Goal: Task Accomplishment & Management: Use online tool/utility

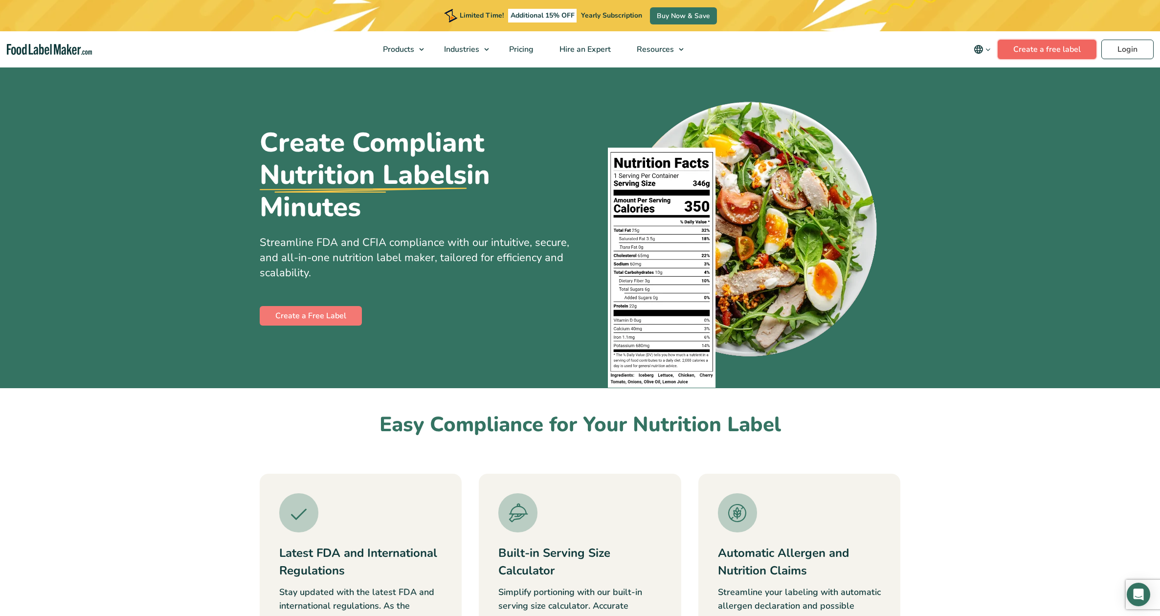
click at [1058, 51] on link "Create a free label" at bounding box center [1047, 50] width 99 height 20
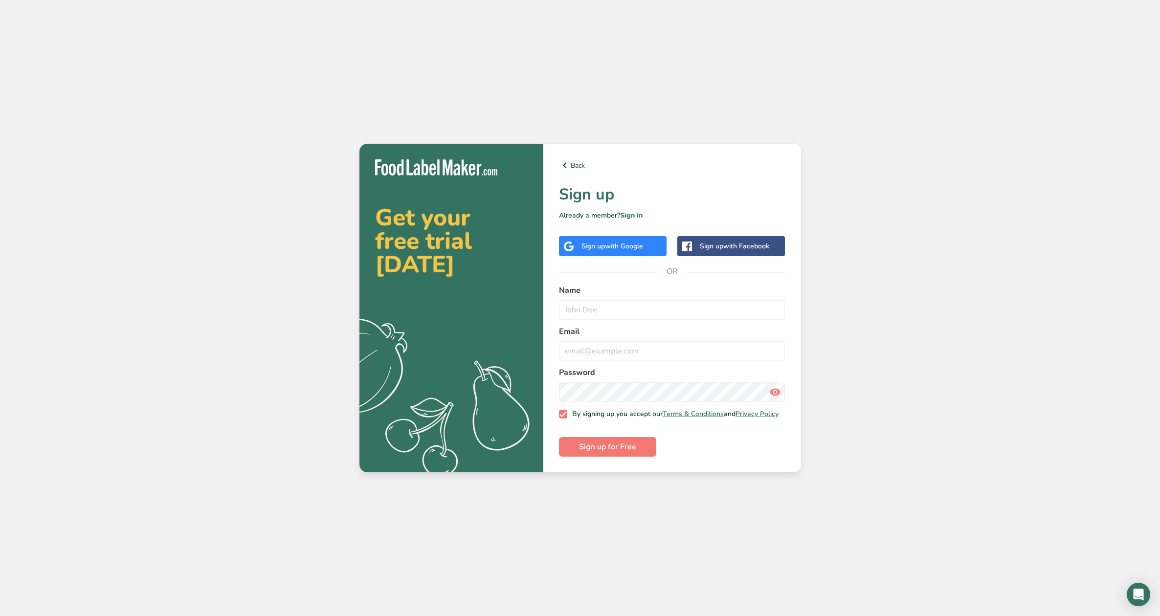
click at [735, 244] on span "with Facebook" at bounding box center [746, 246] width 46 height 9
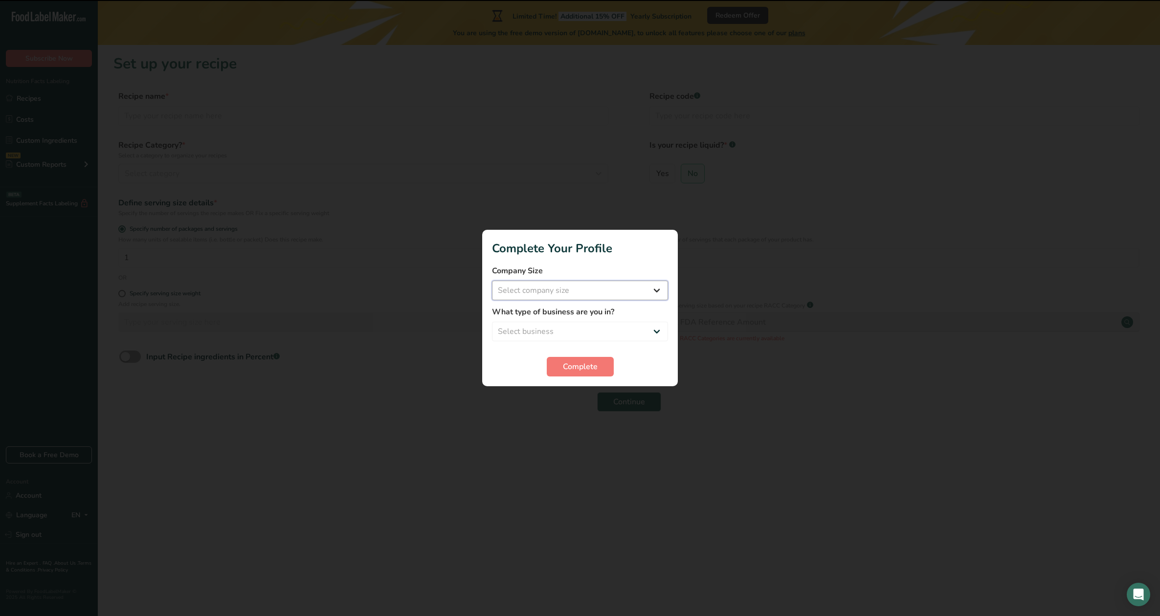
click at [492, 281] on select "Select company size Fewer than 10 Employees 10 to 50 Employees 51 to 500 Employ…" at bounding box center [580, 291] width 176 height 20
select select "1"
click option "Fewer than 10 Employees" at bounding box center [0, 0] width 0 height 0
click at [492, 322] on select "Select business Packaged Food Manufacturer Restaurant & Cafe Bakery Meal Plans …" at bounding box center [580, 332] width 176 height 20
select select "2"
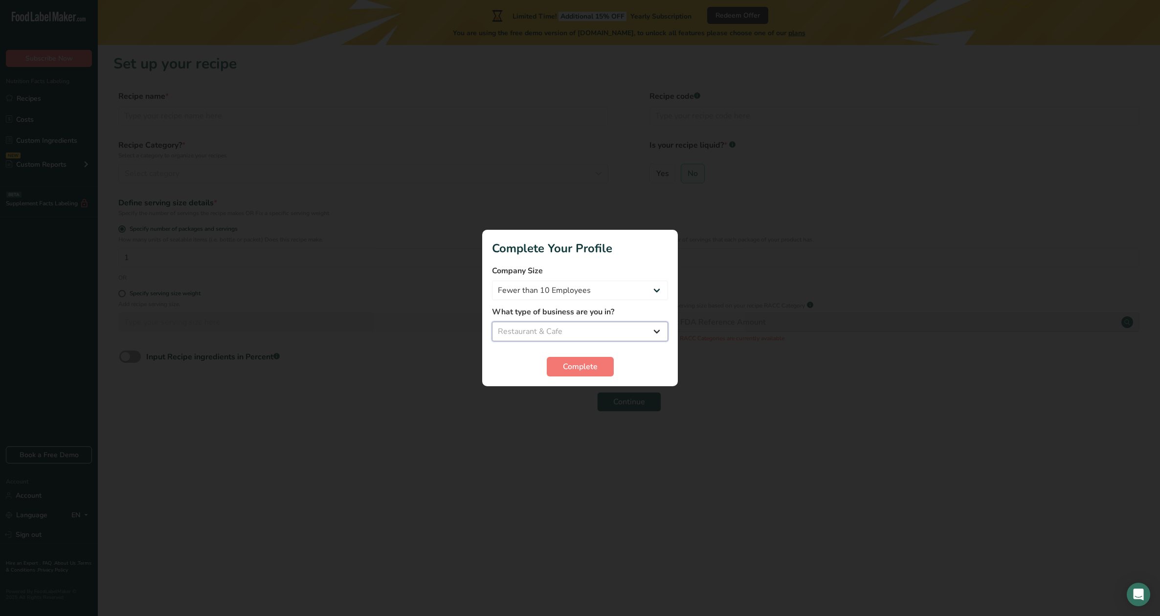
click option "Restaurant & Cafe" at bounding box center [0, 0] width 0 height 0
click at [555, 364] on button "Complete" at bounding box center [580, 367] width 67 height 20
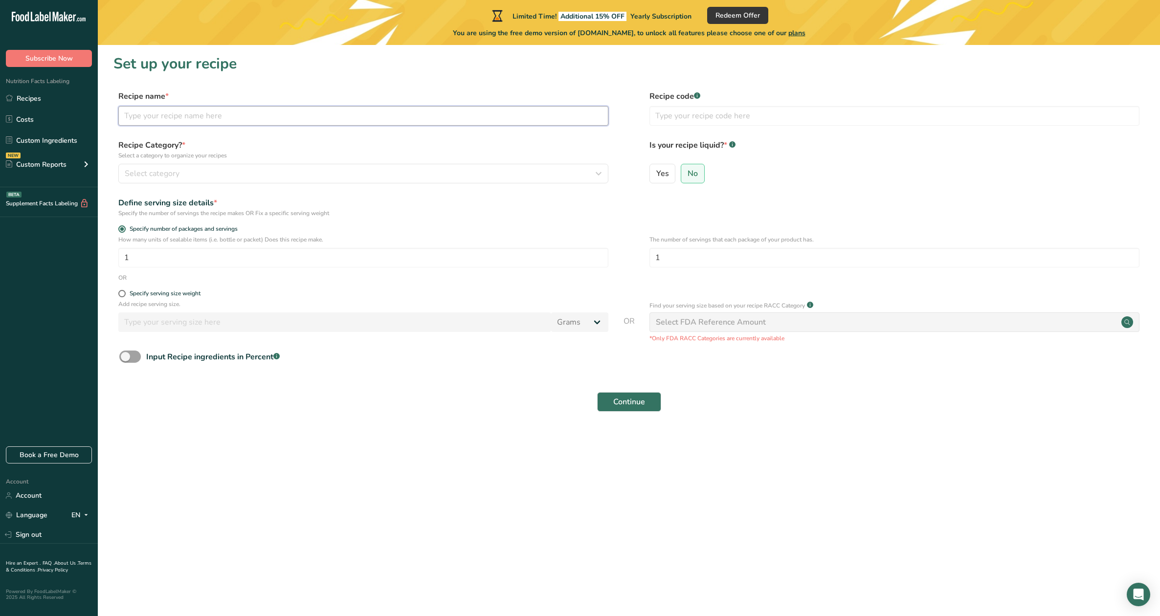
click at [207, 118] on input "text" at bounding box center [363, 116] width 490 height 20
type input "Honey Mustard"
click at [208, 170] on div "Select category" at bounding box center [360, 174] width 471 height 12
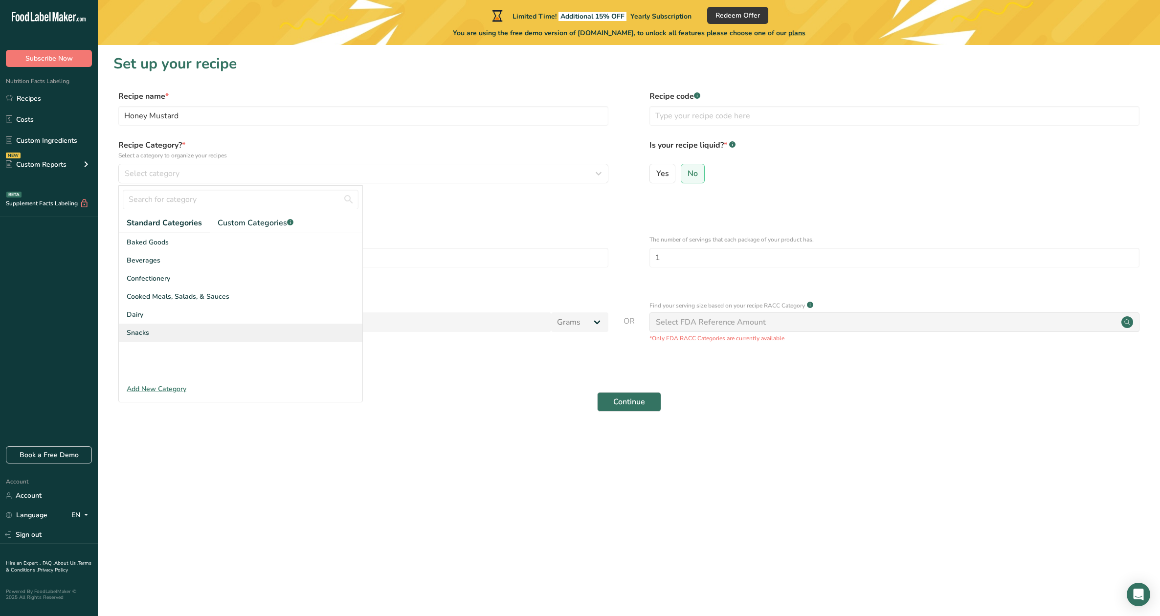
click at [164, 336] on div "Snacks" at bounding box center [241, 333] width 244 height 18
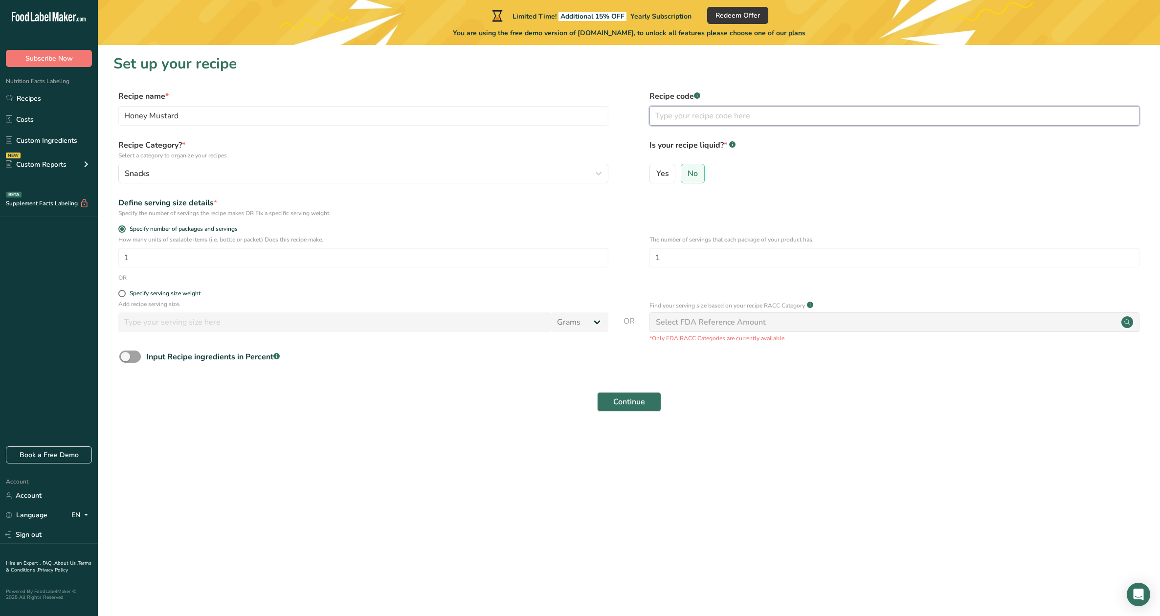
click at [669, 121] on input "text" at bounding box center [894, 116] width 490 height 20
type input "HM1"
click at [694, 174] on span "No" at bounding box center [693, 174] width 10 height 10
click at [688, 174] on input "No" at bounding box center [684, 173] width 6 height 6
click at [673, 257] on input "1" at bounding box center [894, 258] width 490 height 20
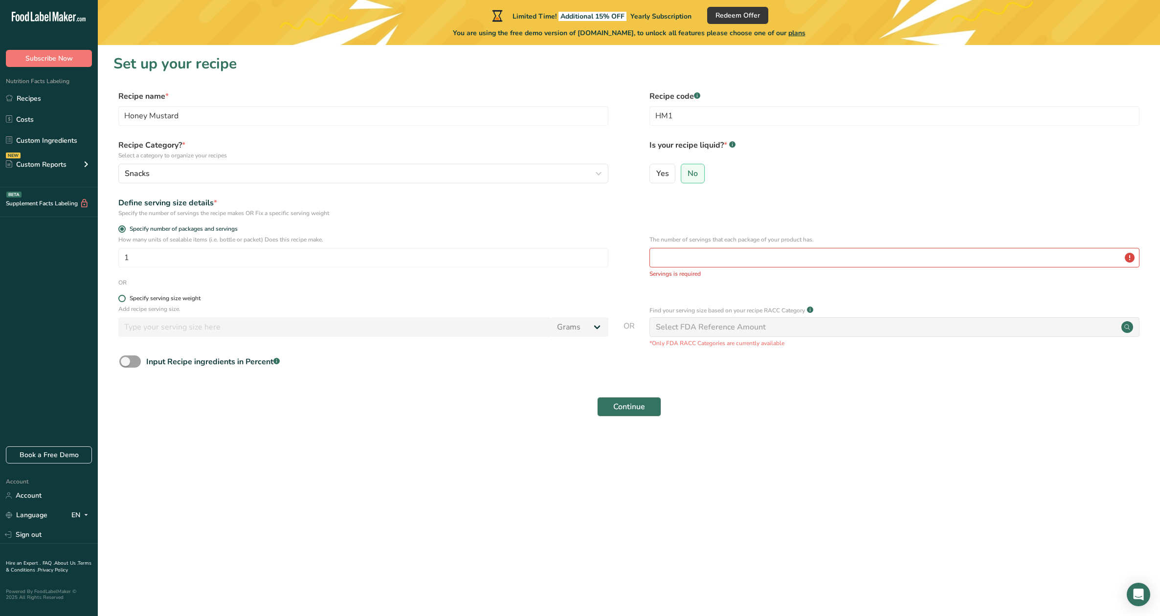
click at [123, 299] on span at bounding box center [121, 298] width 7 height 7
click at [123, 299] on input "Specify serving size weight" at bounding box center [121, 298] width 6 height 6
radio input "true"
radio input "false"
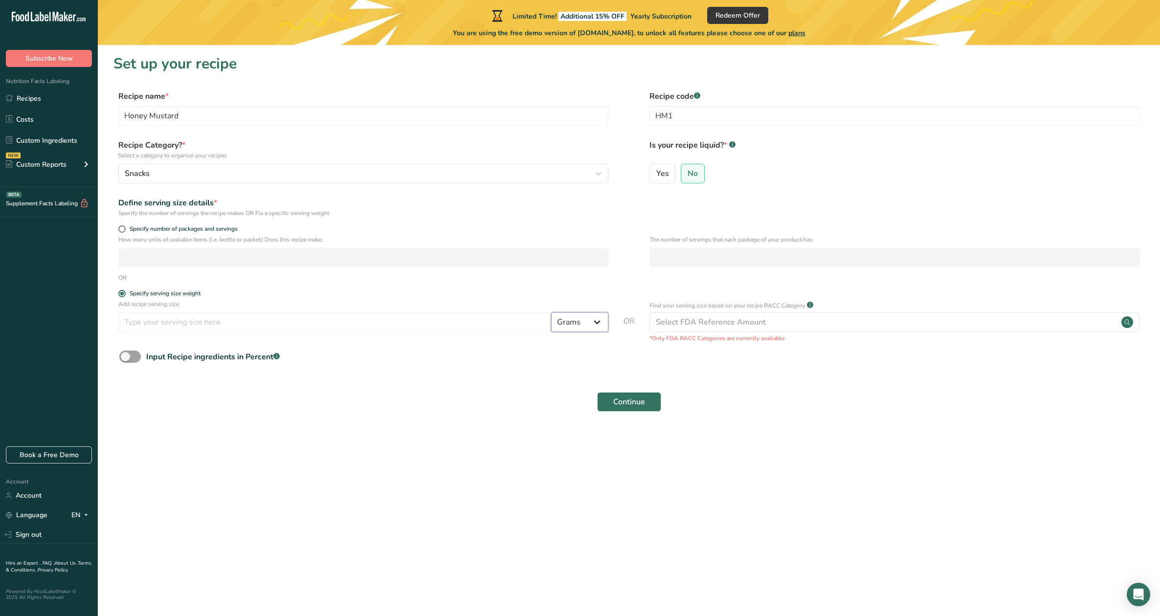
click at [551, 312] on select "Grams kg mg mcg lb oz l mL fl oz tbsp tsp cup qt gallon" at bounding box center [579, 322] width 57 height 20
select select "5"
click option "oz" at bounding box center [0, 0] width 0 height 0
click at [180, 326] on input "number" at bounding box center [334, 322] width 433 height 20
type input "2"
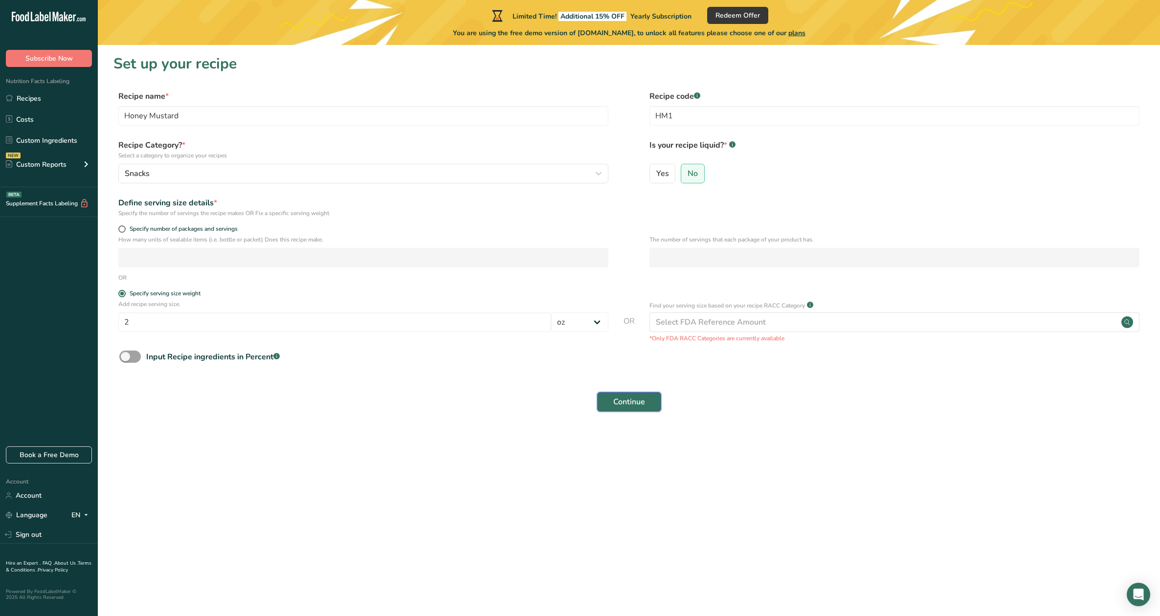
click at [641, 408] on button "Continue" at bounding box center [629, 402] width 64 height 20
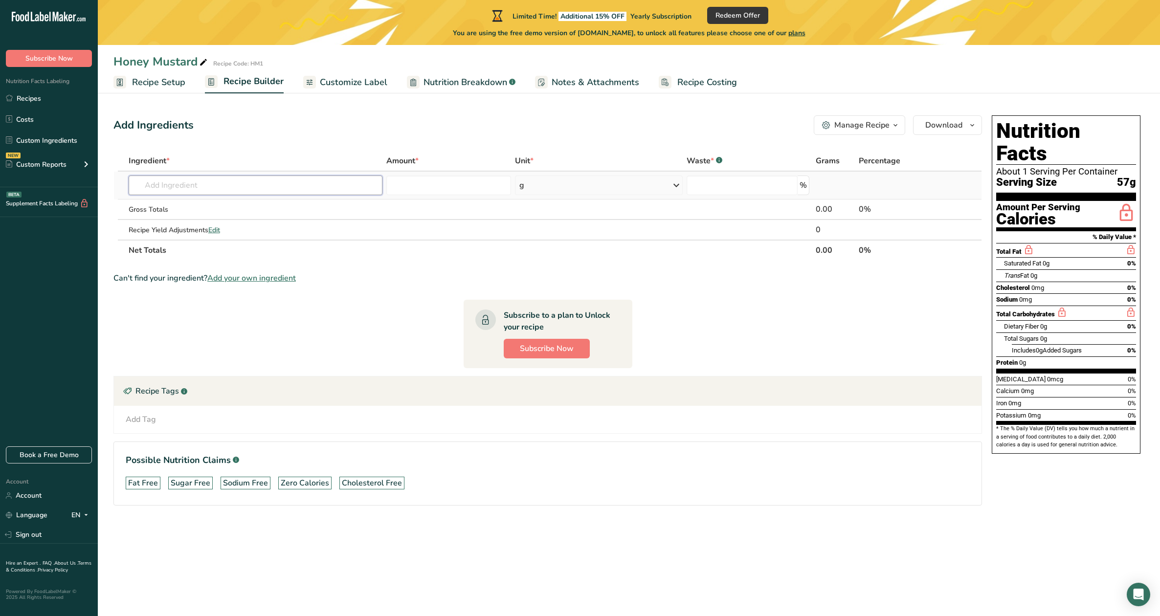
click at [145, 185] on input "text" at bounding box center [256, 186] width 254 height 20
type input "s"
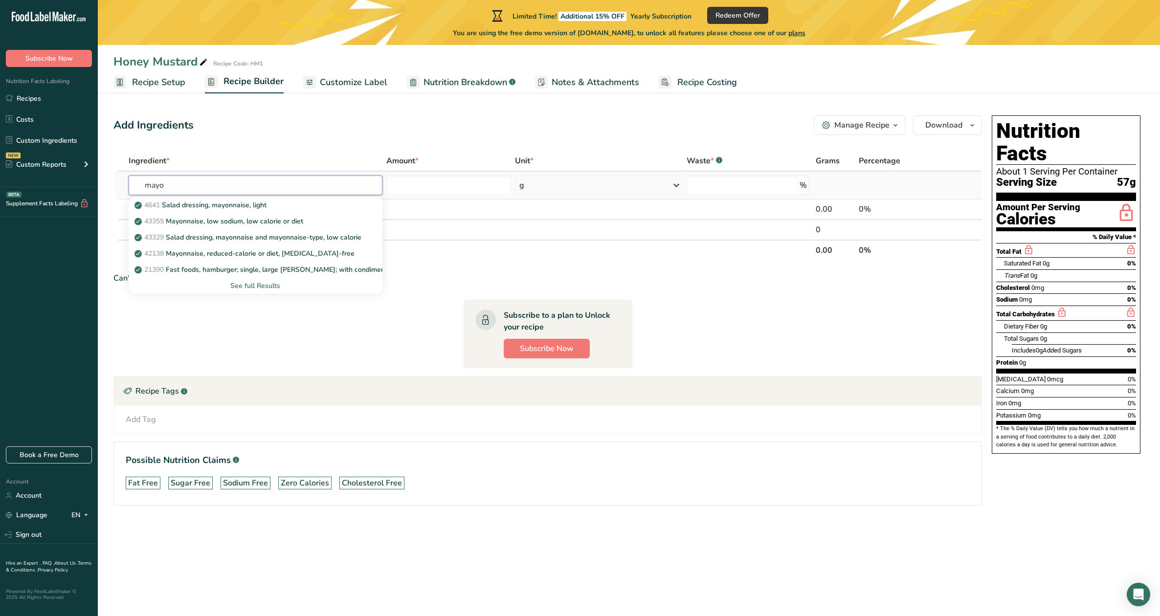
type input "mayo"
click at [243, 288] on div "See full Results" at bounding box center [255, 286] width 238 height 10
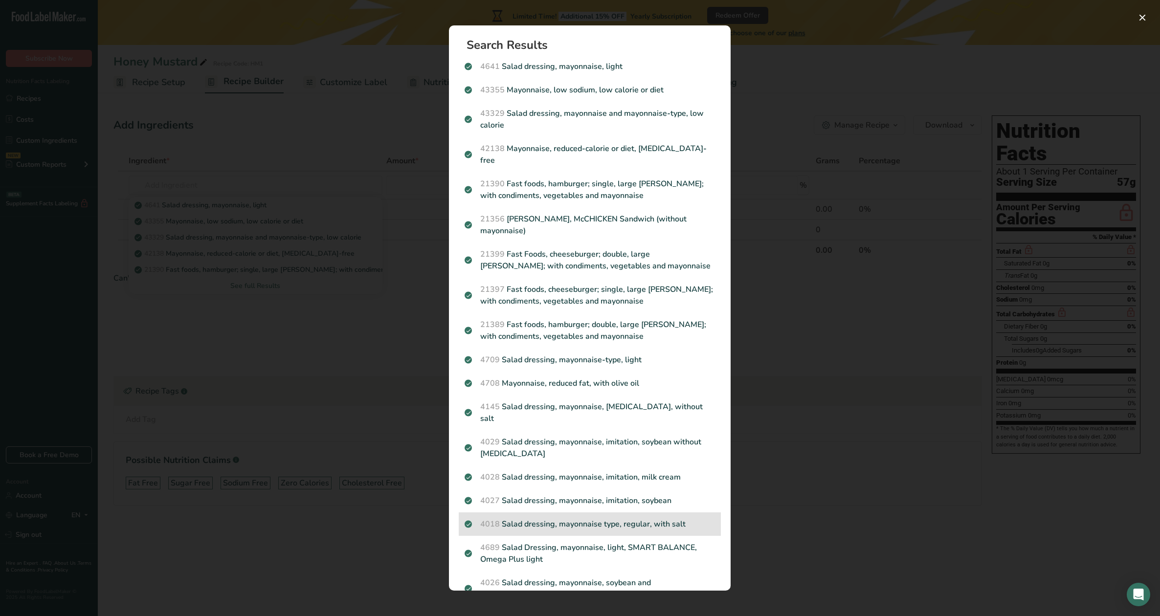
click at [592, 518] on p "4018 Salad dressing, mayonnaise type, regular, with salt" at bounding box center [590, 524] width 250 height 12
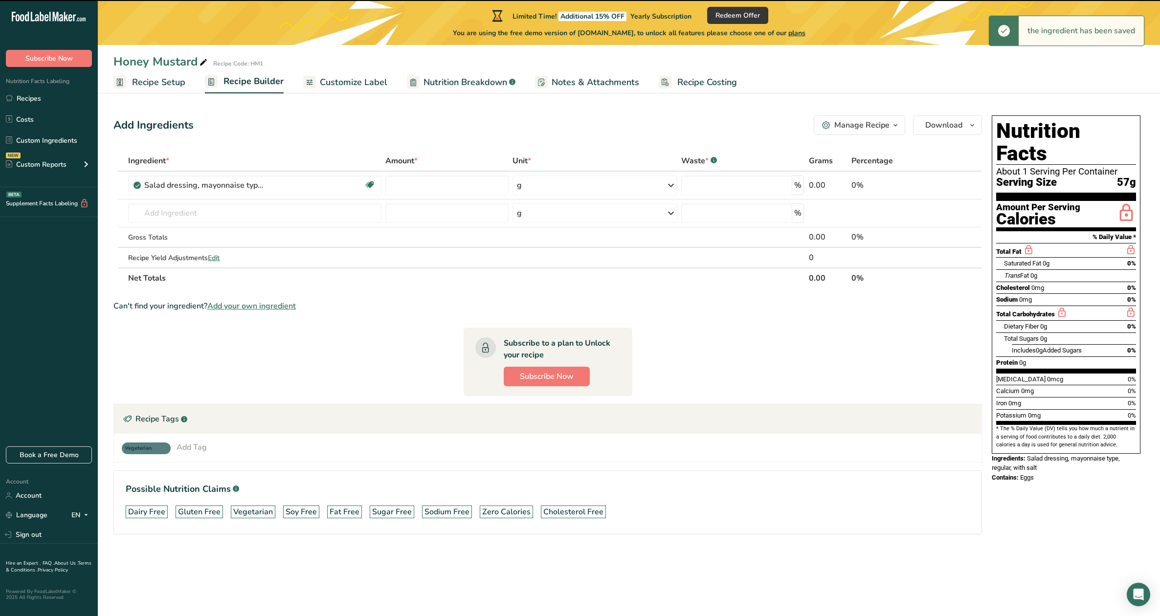
type input "0"
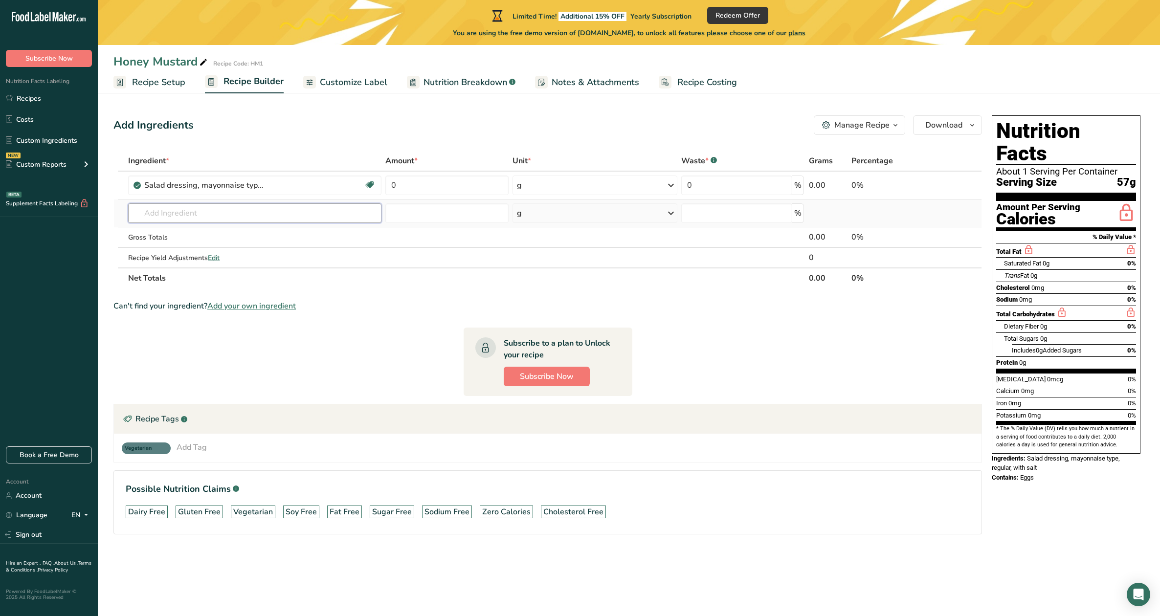
click at [312, 217] on input "text" at bounding box center [254, 213] width 253 height 20
type input "honey"
click at [186, 235] on p "19296 Honey" at bounding box center [161, 233] width 50 height 10
type input "Honey"
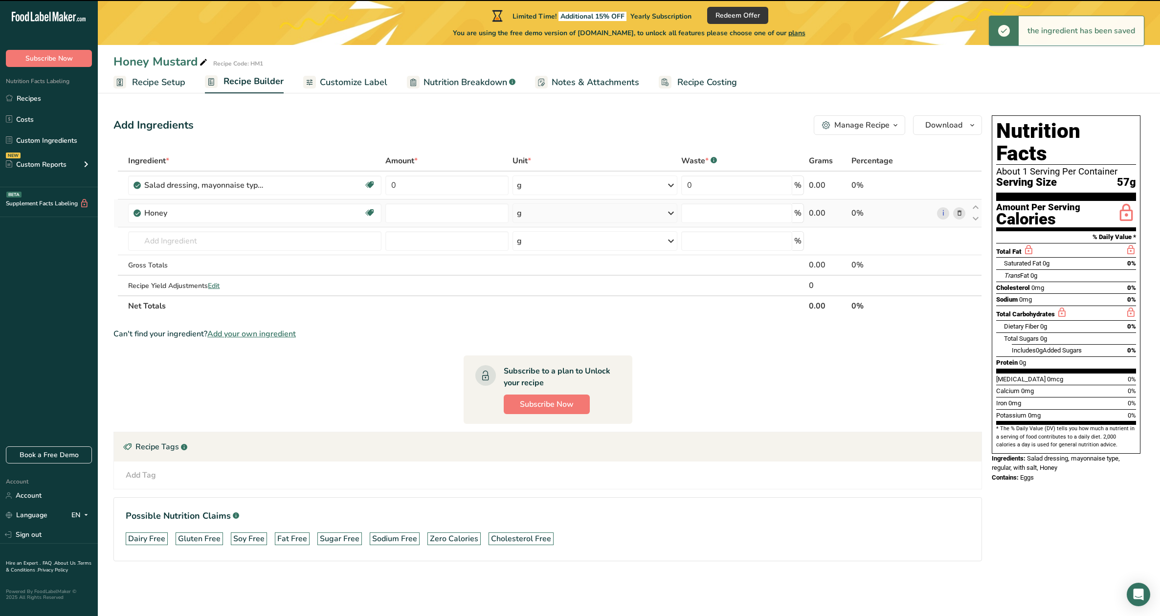
type input "0"
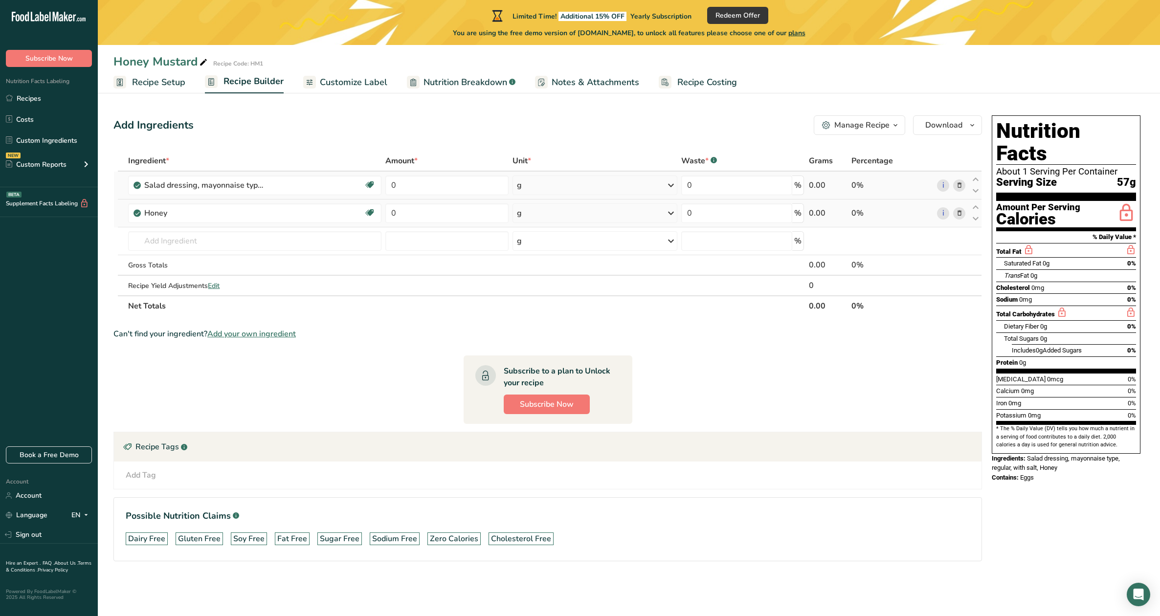
click at [961, 185] on icon at bounding box center [959, 185] width 7 height 10
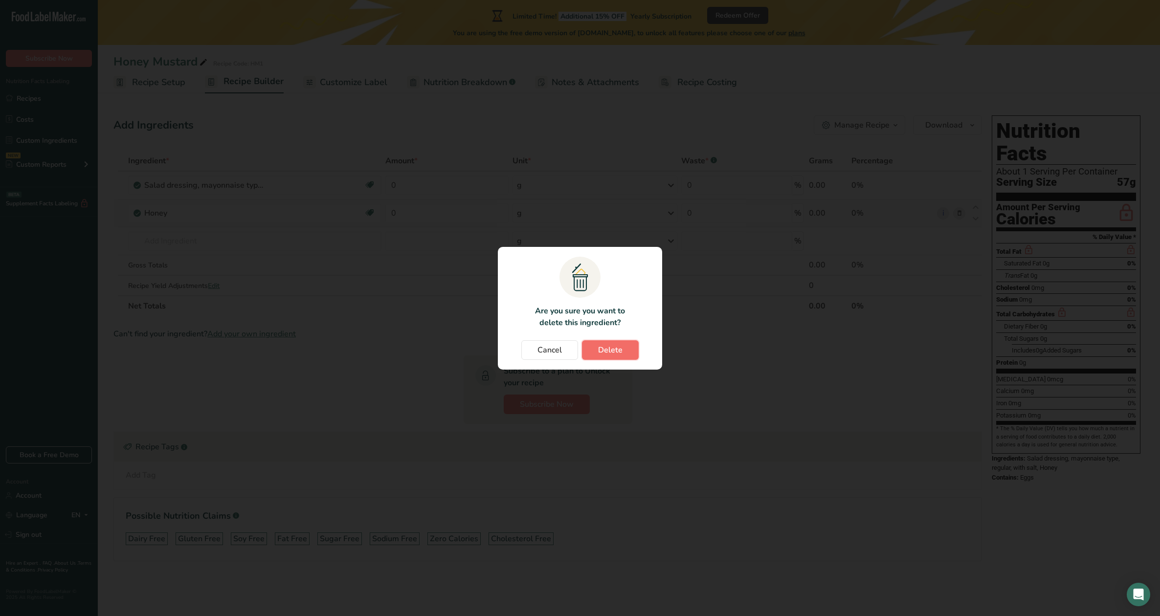
click at [605, 348] on span "Delete" at bounding box center [610, 350] width 24 height 12
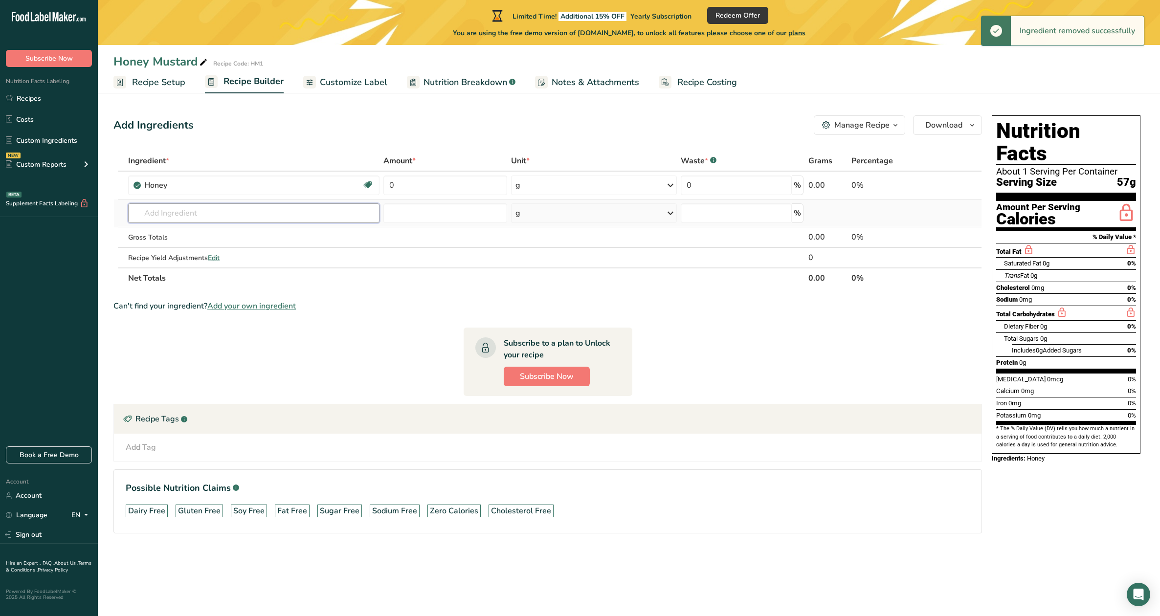
click at [182, 215] on input "text" at bounding box center [253, 213] width 251 height 20
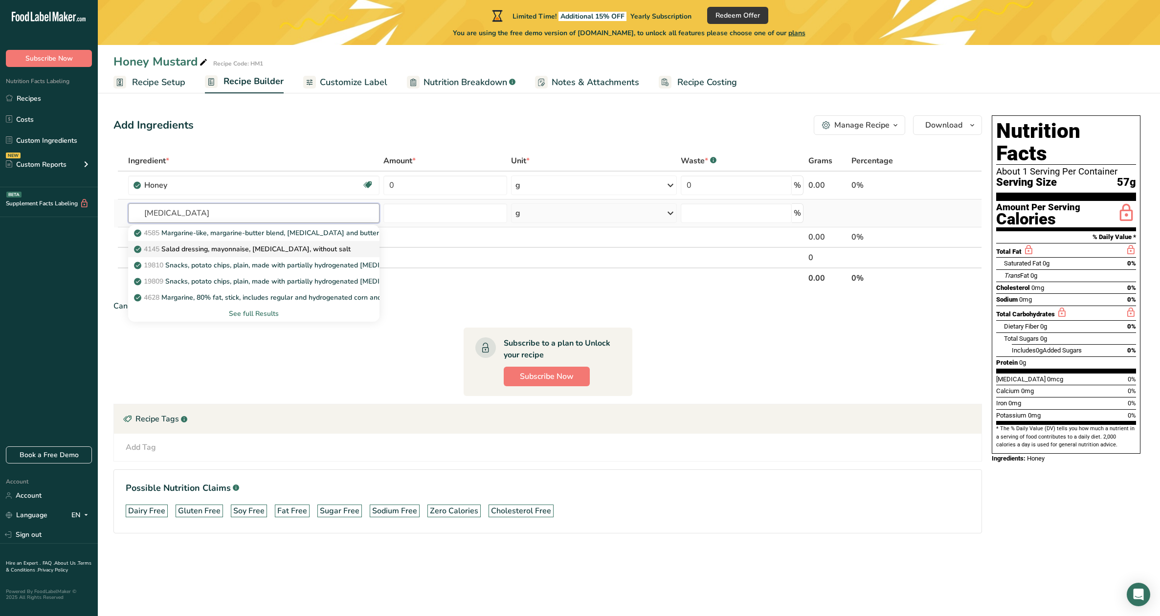
type input "[MEDICAL_DATA]"
click at [213, 249] on p "4145 Salad dressing, mayonnaise, [MEDICAL_DATA], without salt" at bounding box center [243, 249] width 215 height 10
type input "Salad dressing, mayonnaise, [MEDICAL_DATA], without salt"
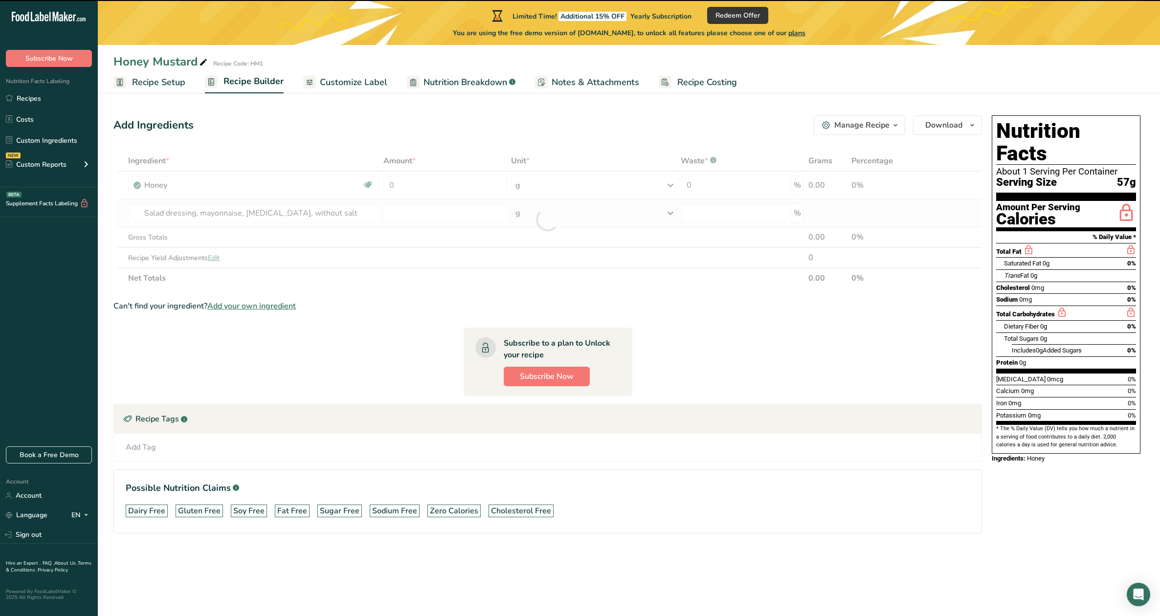
type input "0"
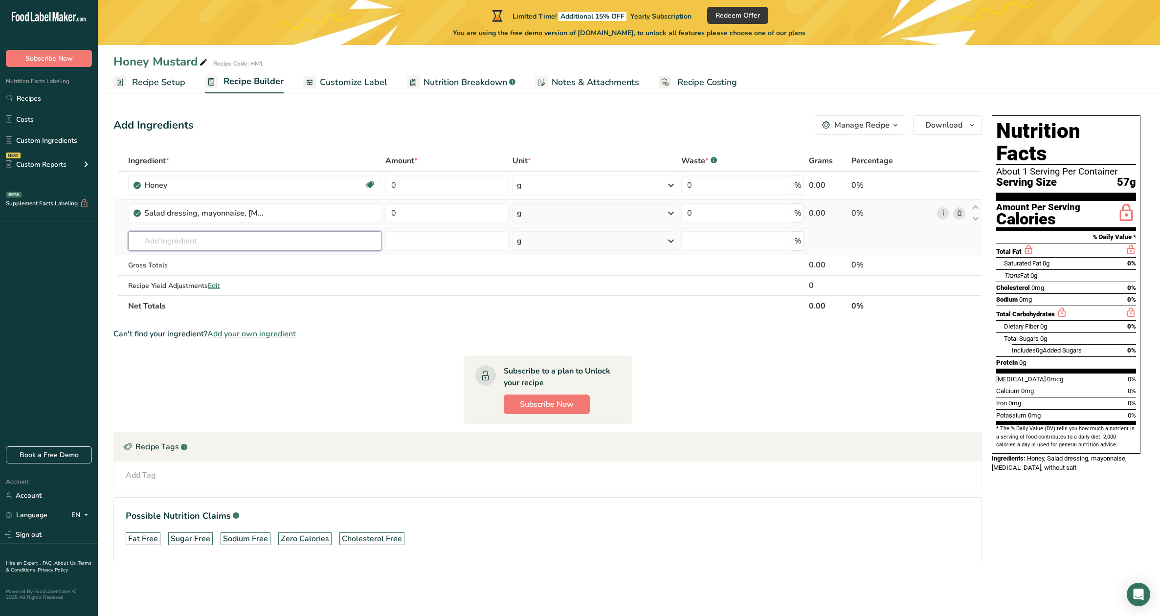
click at [164, 242] on input "text" at bounding box center [254, 241] width 253 height 20
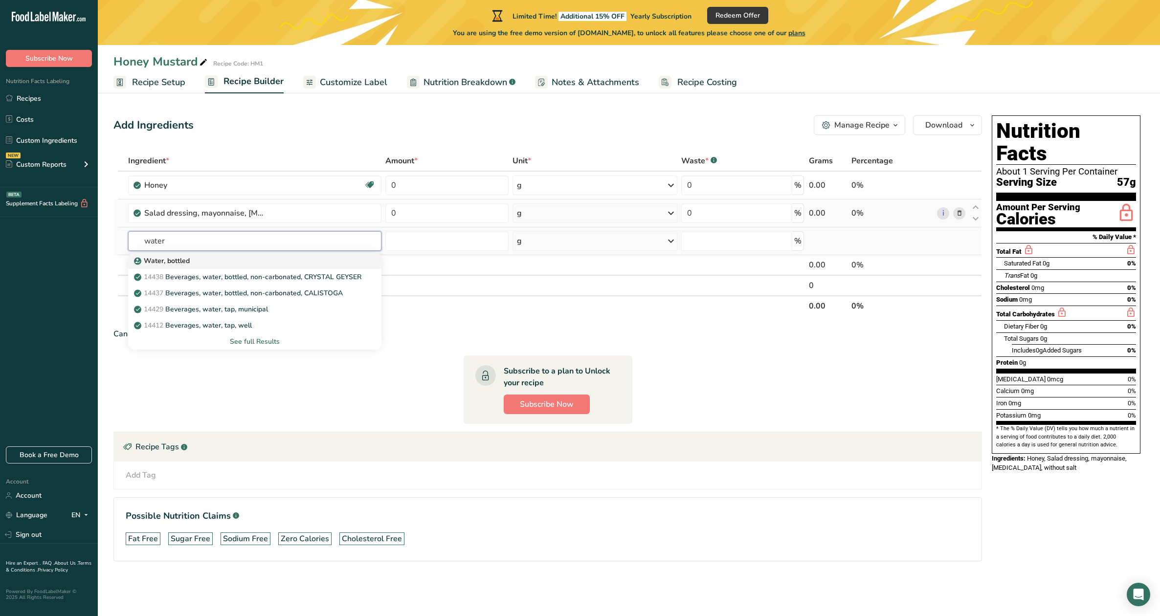
type input "water"
click at [171, 258] on p "Water, bottled" at bounding box center [163, 261] width 54 height 10
type input "Water, bottled"
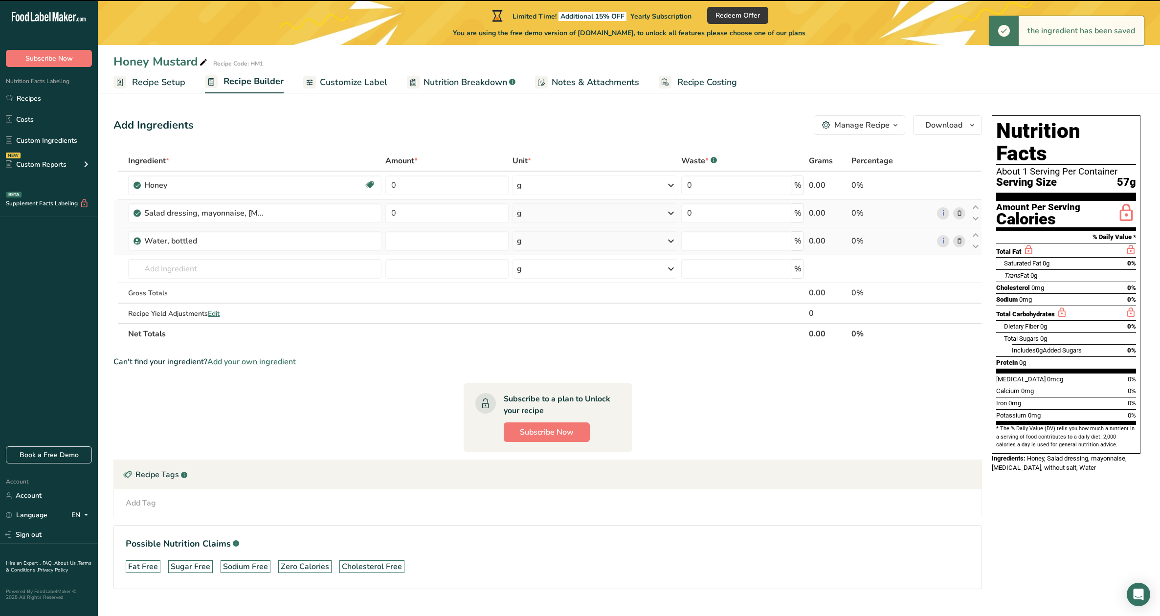
type input "0"
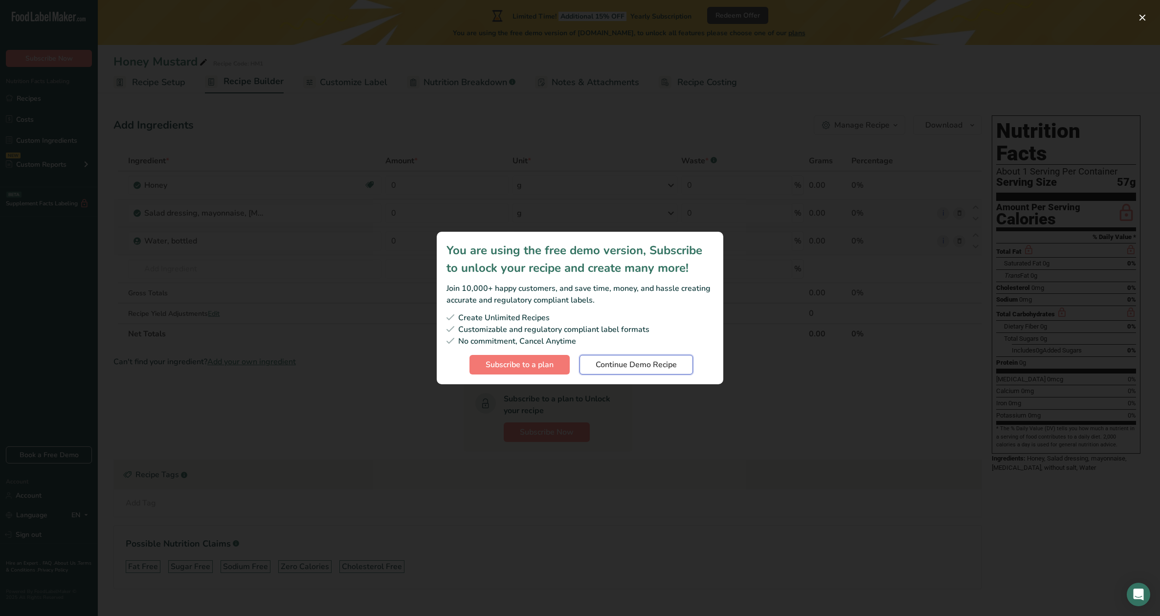
click at [639, 367] on span "Continue Demo Recipe" at bounding box center [636, 365] width 81 height 12
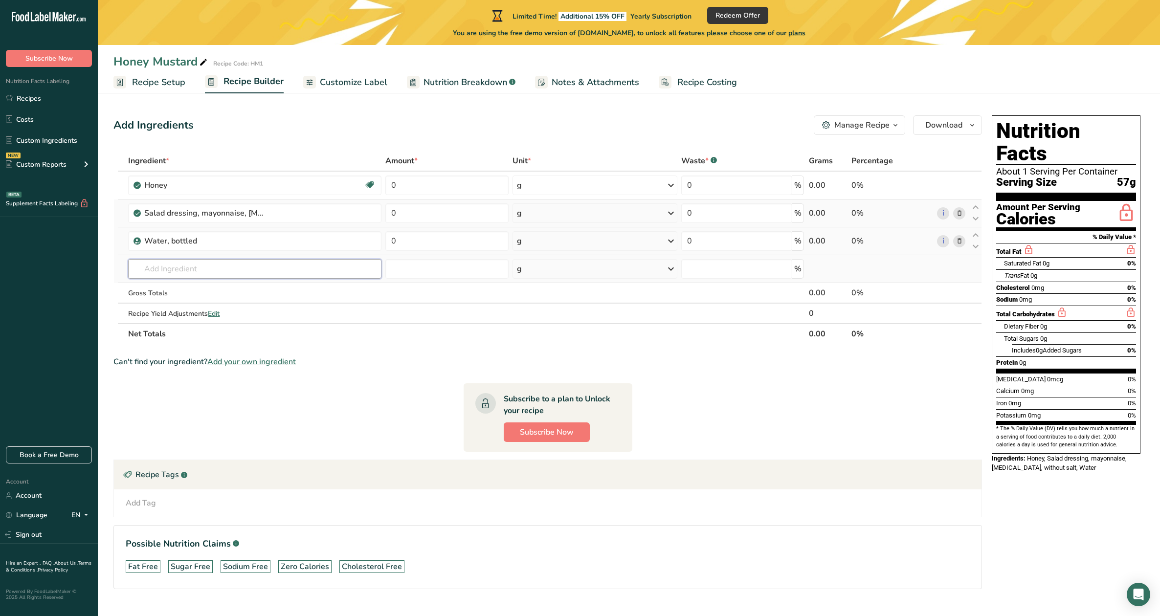
click at [178, 270] on input "text" at bounding box center [254, 269] width 253 height 20
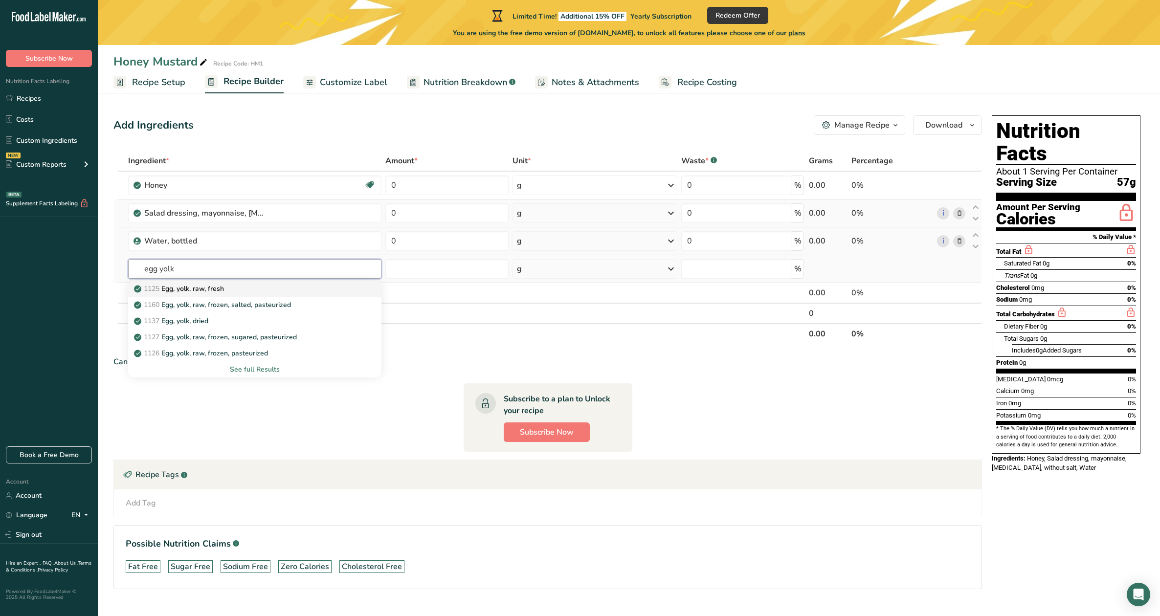
type input "egg yolk"
click at [182, 285] on p "1125 Egg, yolk, raw, fresh" at bounding box center [180, 289] width 88 height 10
type input "Egg, yolk, raw, fresh"
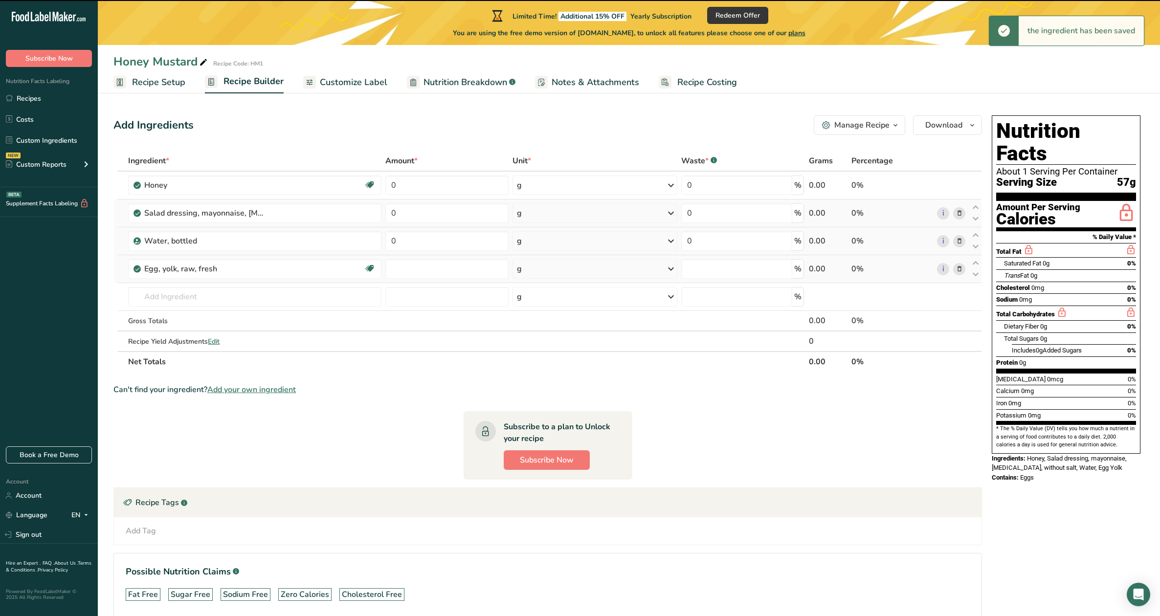
type input "0"
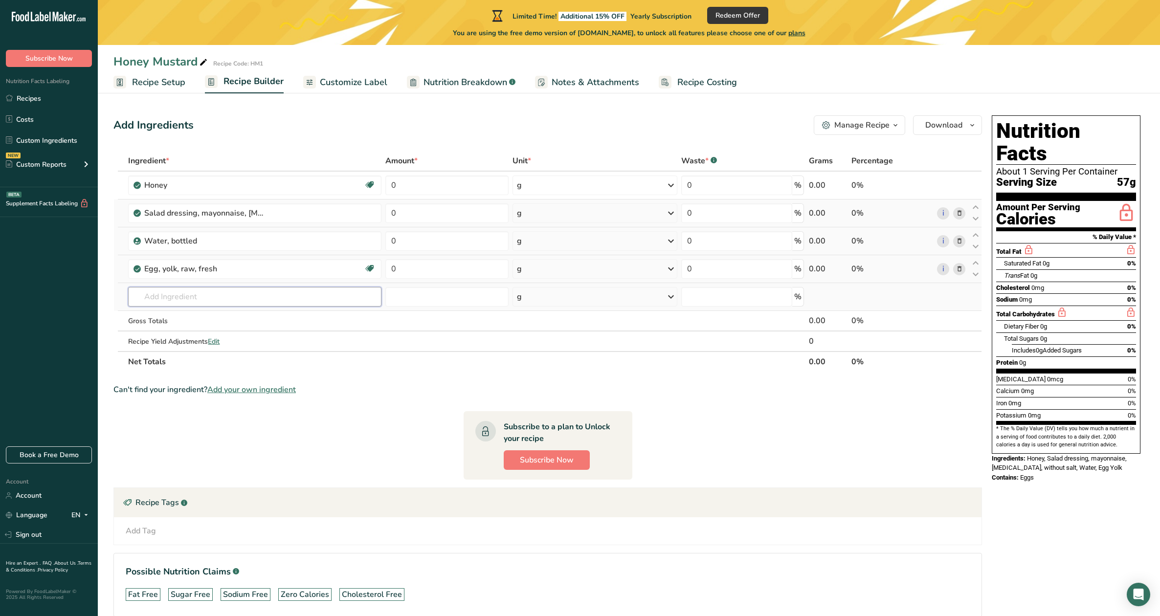
click at [221, 303] on input "text" at bounding box center [254, 297] width 253 height 20
type input "mustard seed"
click at [215, 321] on link "2024 Spices, mustard seed, ground" at bounding box center [254, 317] width 253 height 16
type input "Spices, mustard seed, ground"
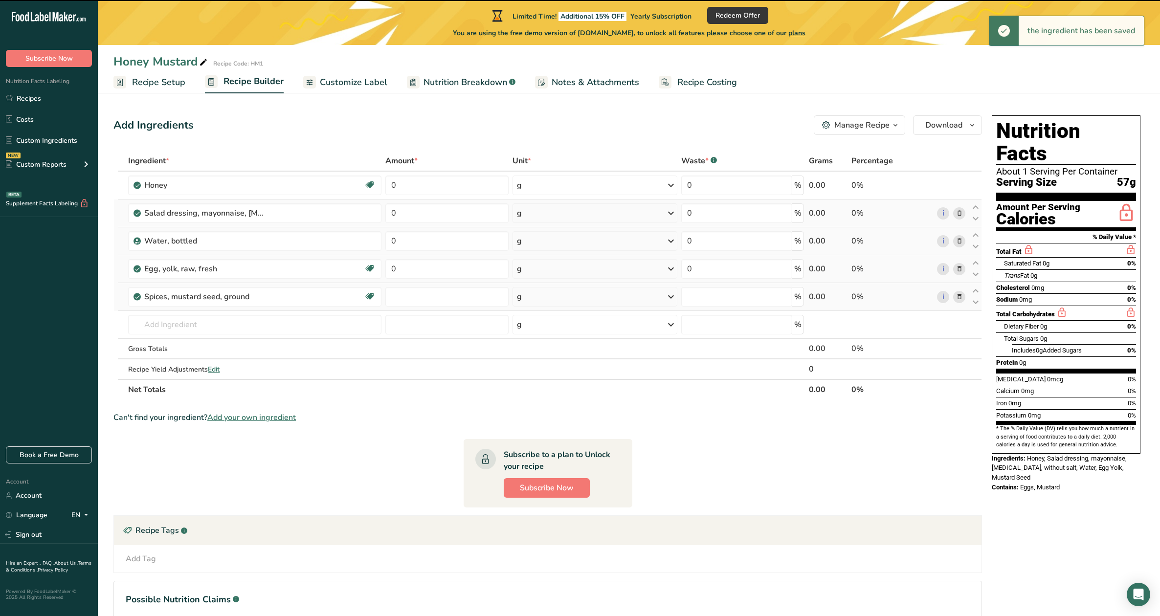
type input "0"
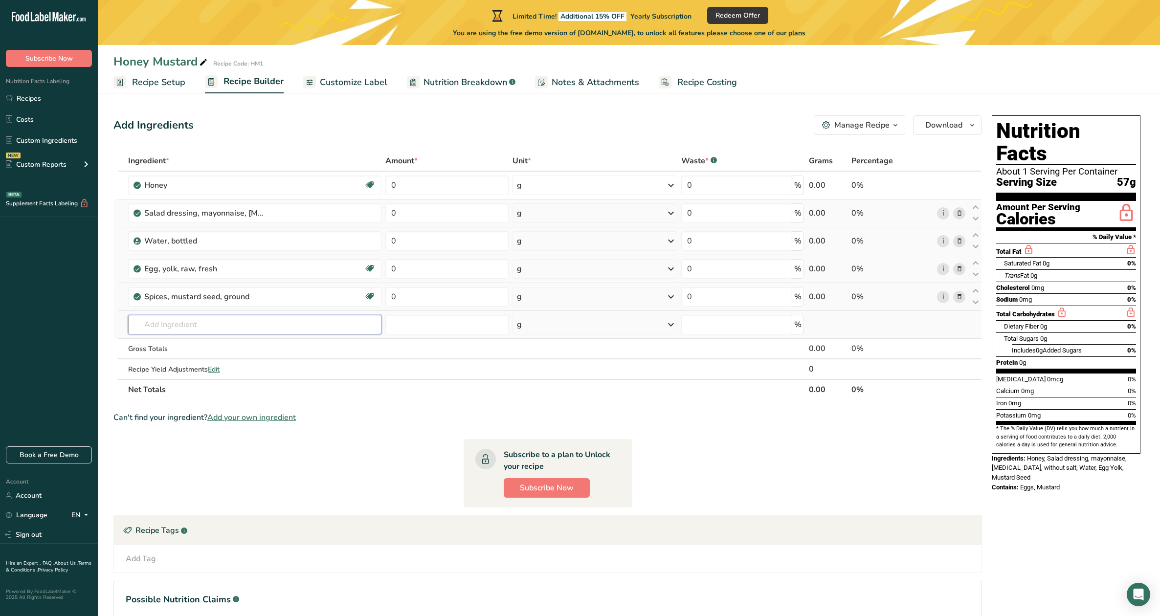
click at [178, 332] on input "text" at bounding box center [254, 325] width 253 height 20
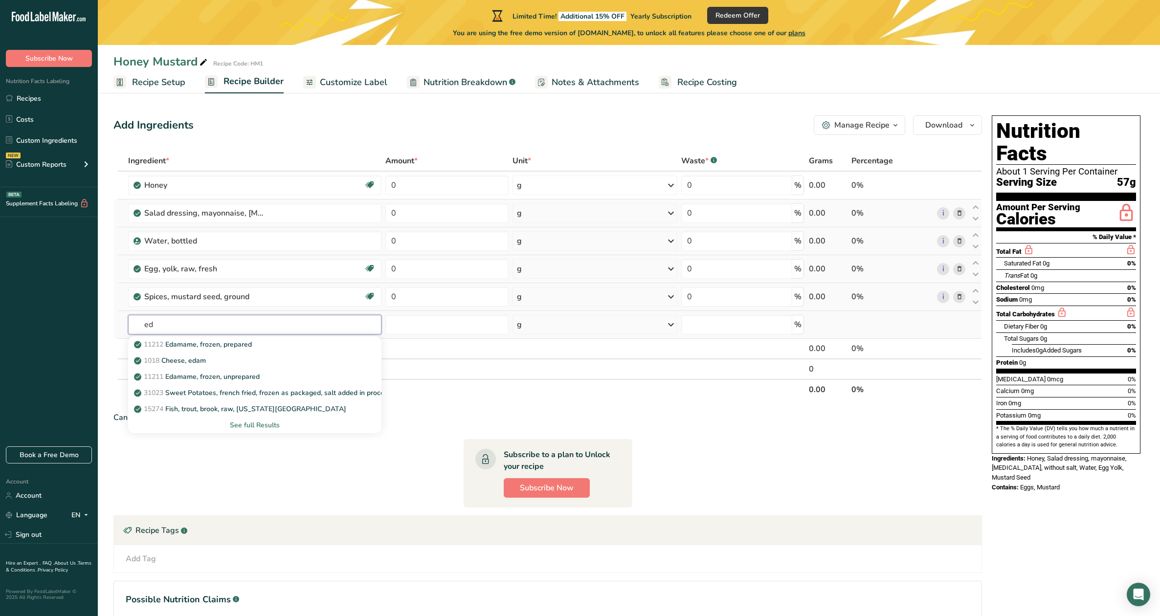
type input "e"
type input "high"
click at [175, 348] on p "19351 Syrups, corn, high-fructose" at bounding box center [192, 344] width 113 height 10
type input "Syrups, corn, high-fructose"
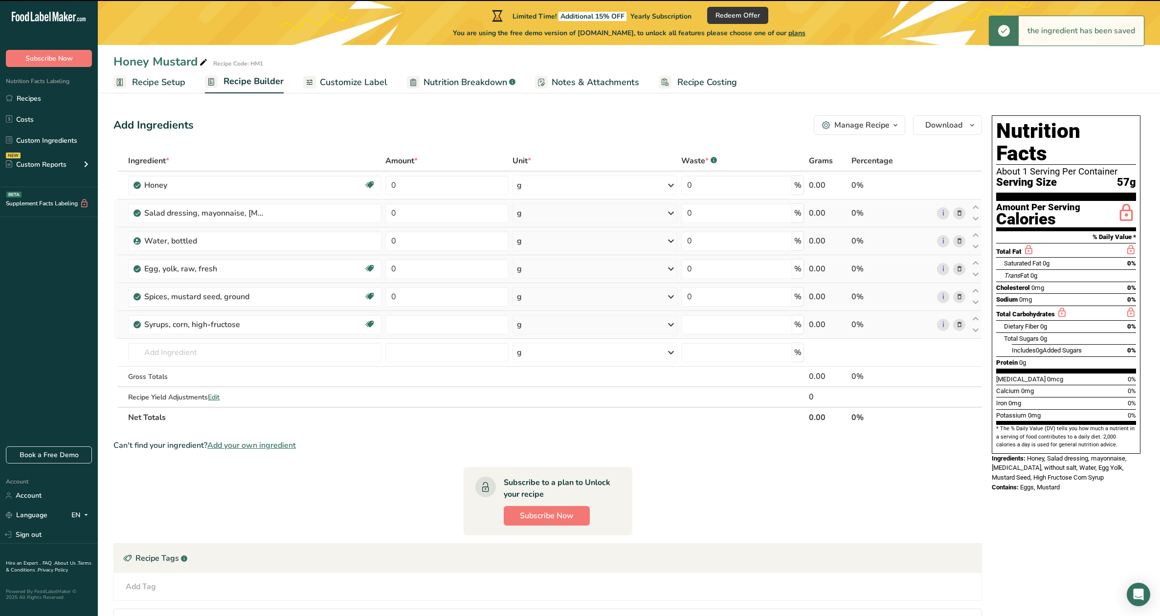
type input "0"
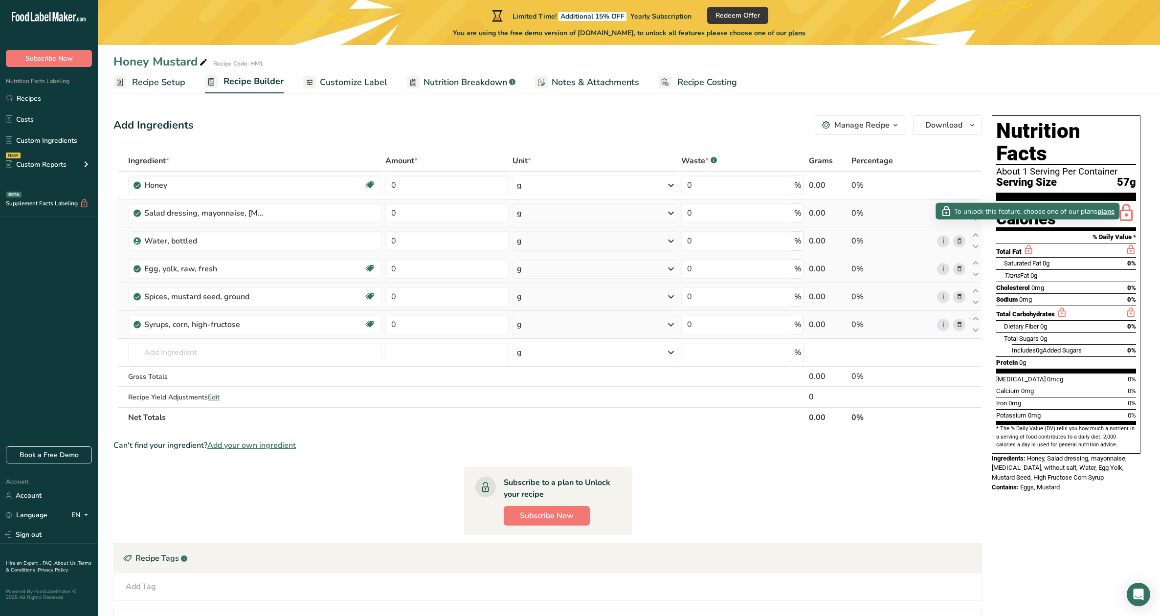
click at [1028, 244] on icon at bounding box center [1028, 250] width 11 height 12
click at [343, 86] on span "Customize Label" at bounding box center [353, 82] width 67 height 13
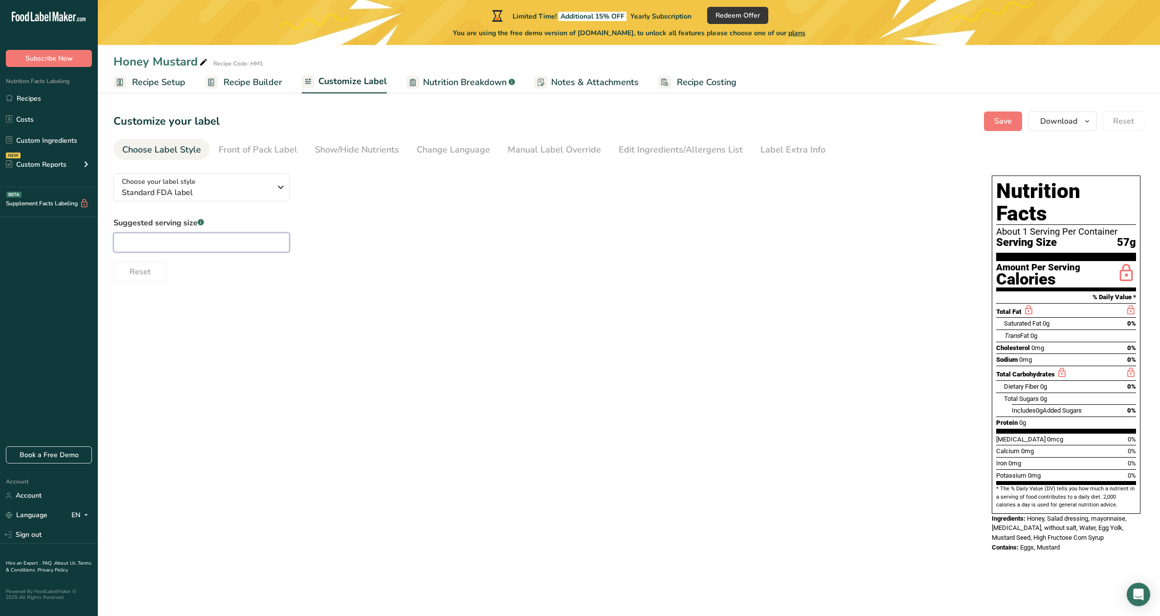
click at [210, 241] on input "text" at bounding box center [201, 243] width 176 height 20
click at [147, 246] on input "2 oz" at bounding box center [201, 243] width 176 height 20
type input "2"
type input "4"
type input "6"
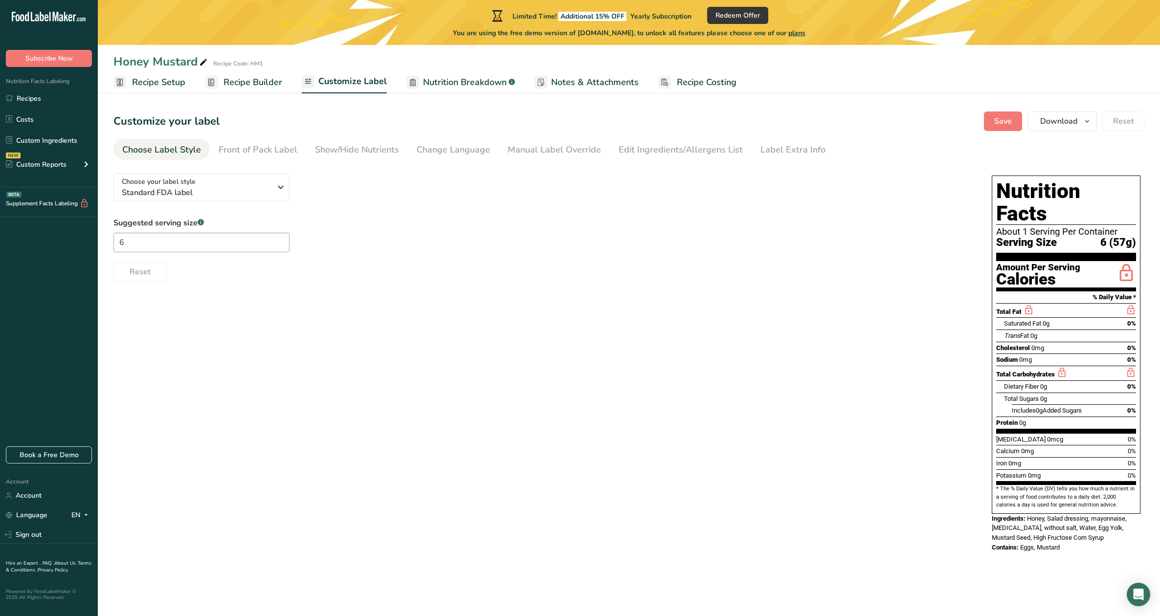
click at [164, 355] on div "Choose your label style Standard FDA label USA (FDA) Standard FDA label Tabular…" at bounding box center [628, 364] width 1031 height 396
click at [168, 143] on div "Choose Label Style" at bounding box center [161, 149] width 79 height 13
click at [224, 151] on div "Front of Pack Label" at bounding box center [258, 149] width 79 height 13
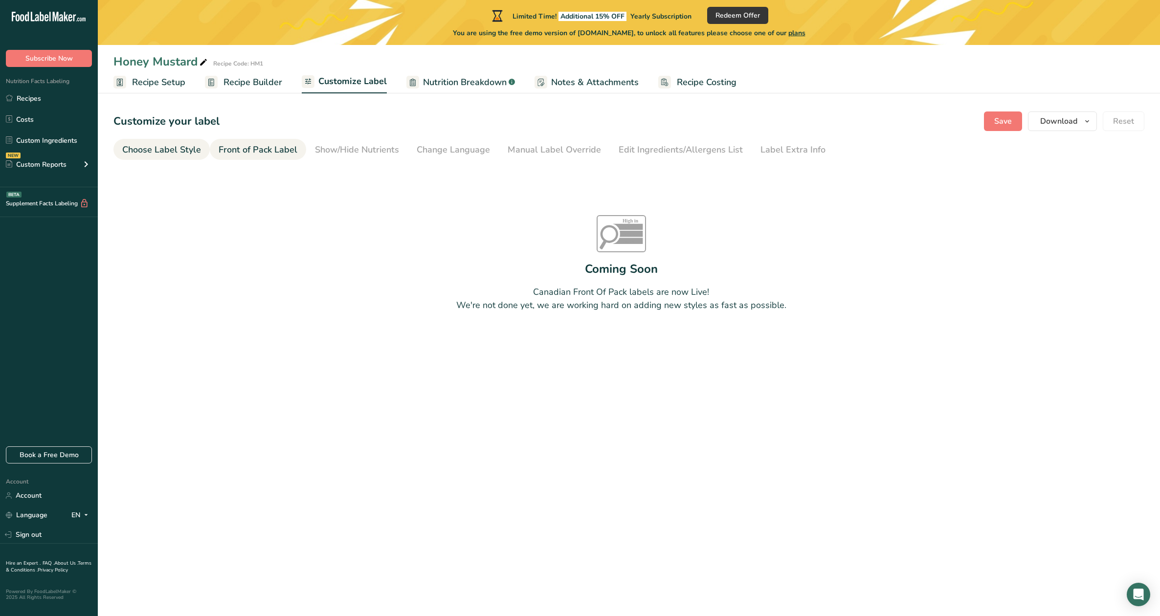
click at [179, 147] on div "Choose Label Style" at bounding box center [161, 149] width 79 height 13
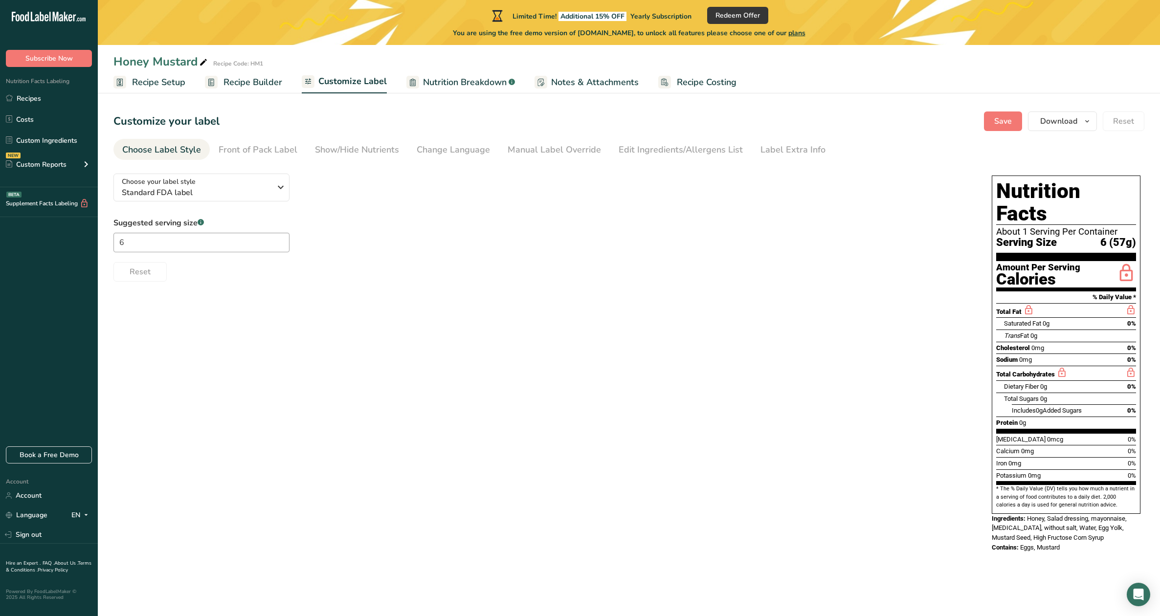
click at [161, 83] on span "Recipe Setup" at bounding box center [158, 82] width 53 height 13
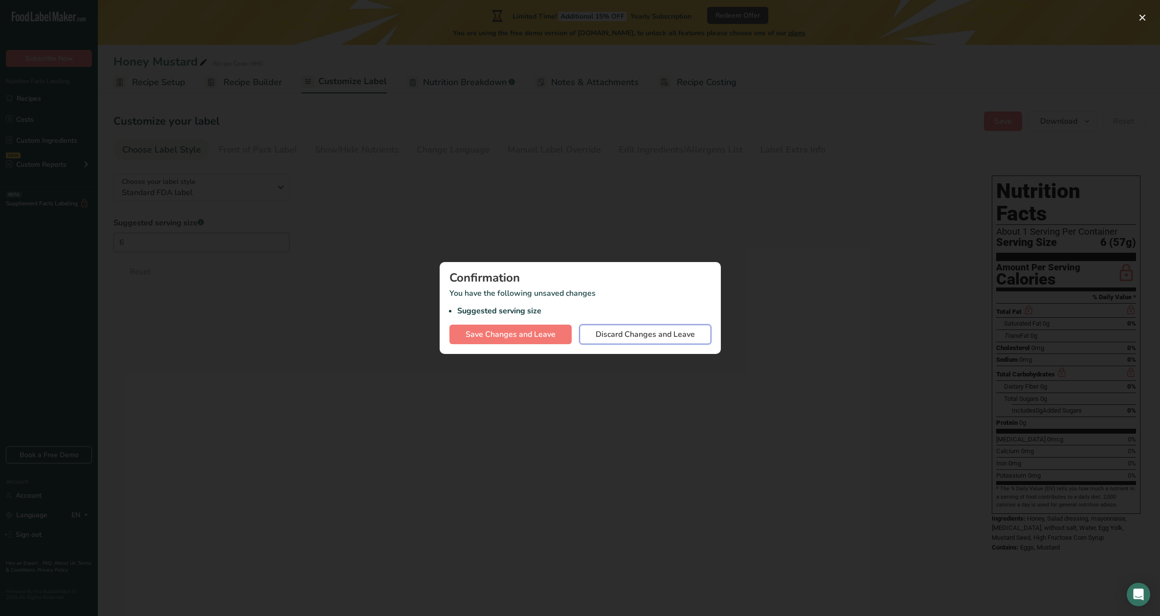
click at [624, 332] on span "Discard Changes and Leave" at bounding box center [645, 335] width 99 height 12
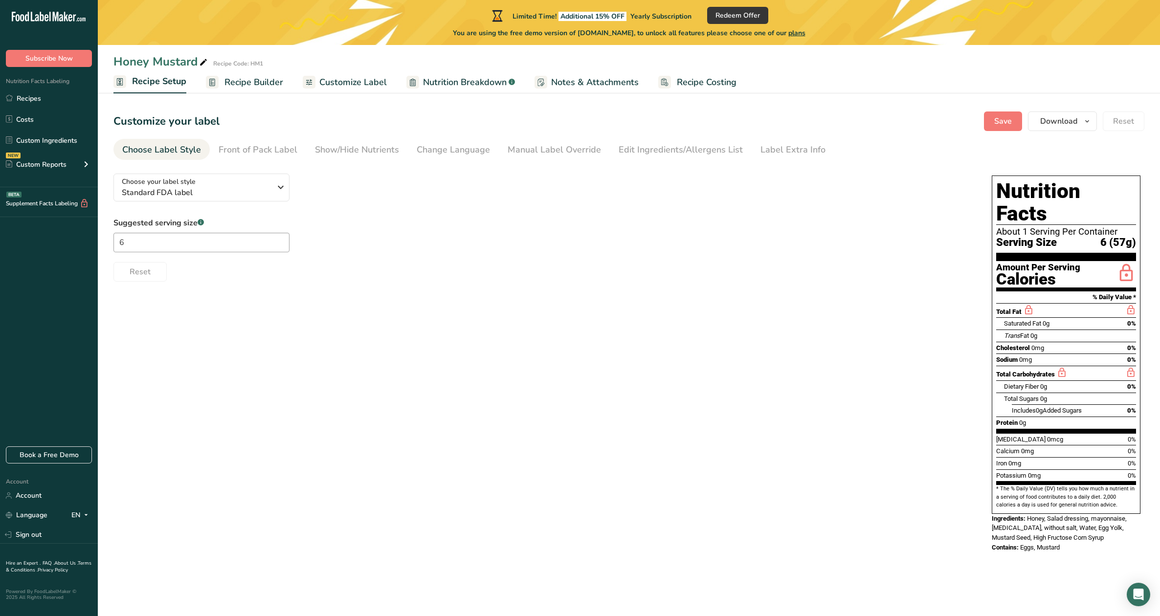
select select "5"
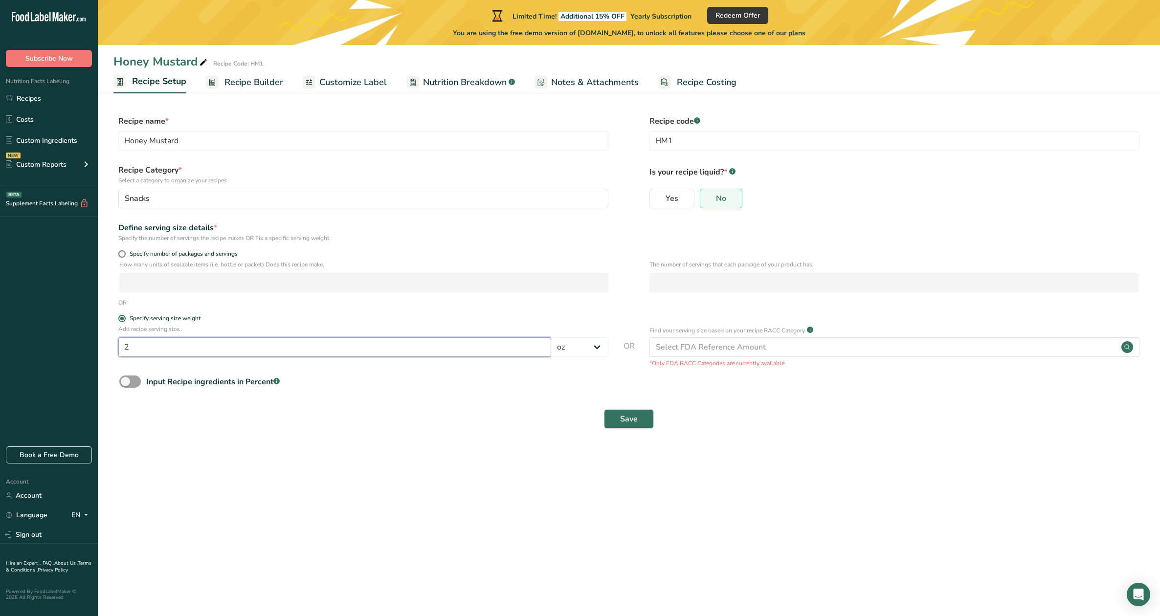
click at [159, 348] on input "2" at bounding box center [334, 347] width 433 height 20
type input "1"
click at [635, 419] on span "Save" at bounding box center [629, 419] width 18 height 12
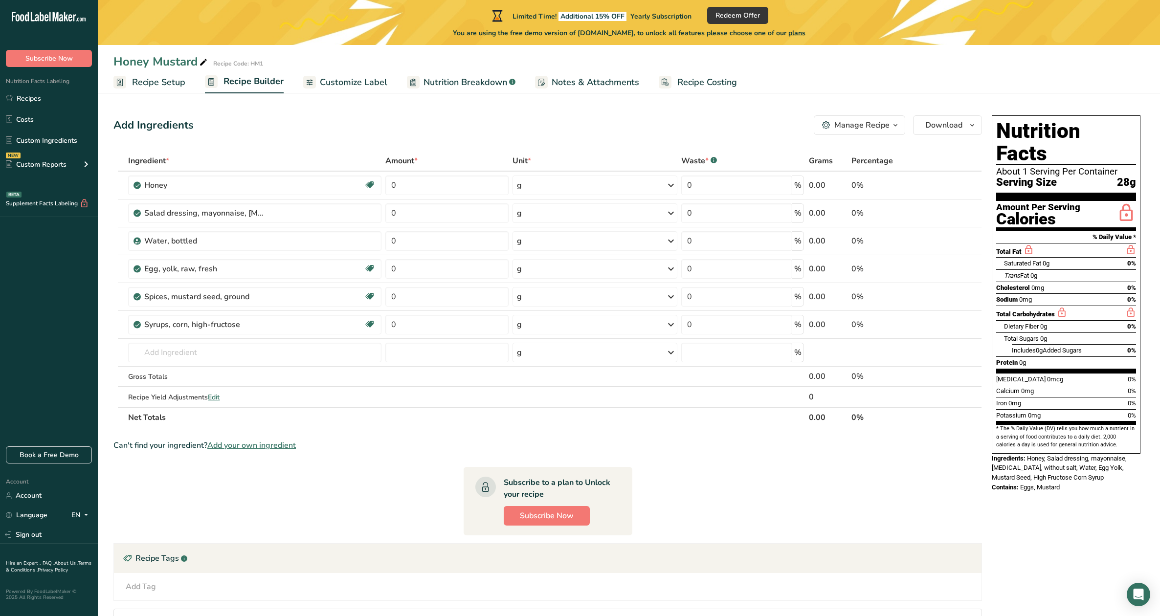
click at [158, 81] on span "Recipe Setup" at bounding box center [158, 82] width 53 height 13
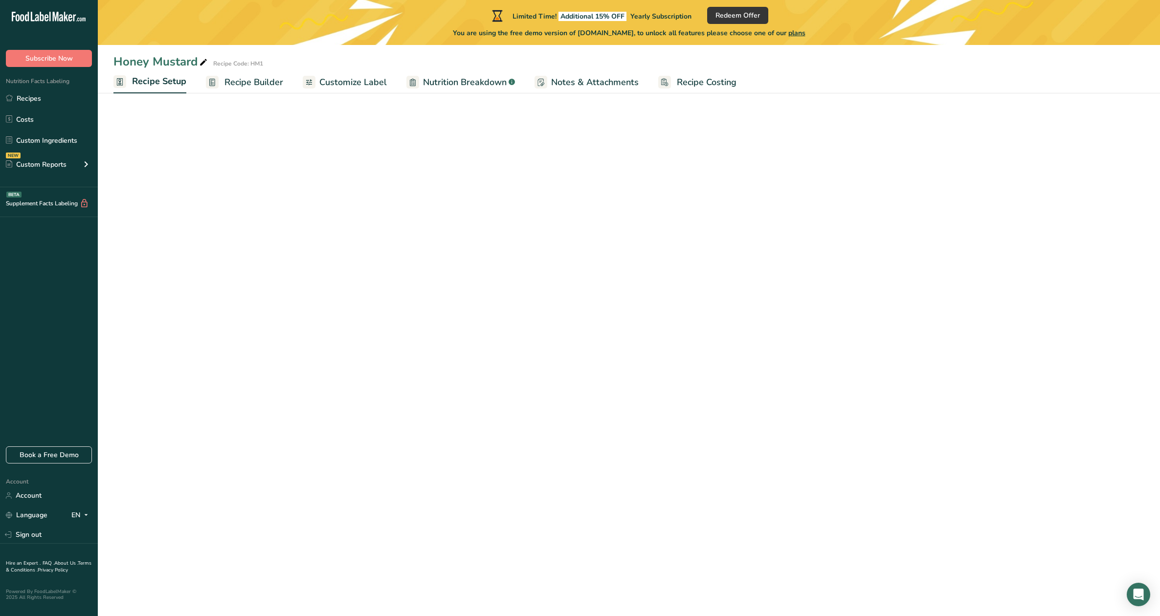
select select "5"
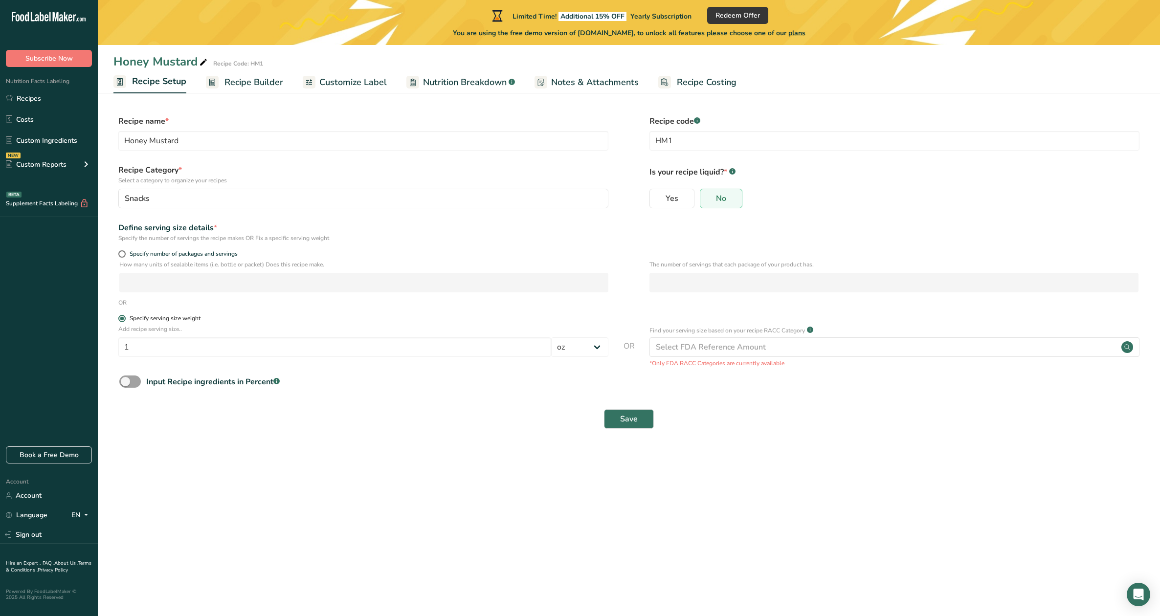
click at [122, 319] on span at bounding box center [121, 318] width 7 height 7
click at [122, 319] on input "Specify serving size weight" at bounding box center [121, 318] width 6 height 6
click at [124, 253] on span at bounding box center [121, 253] width 7 height 7
click at [124, 253] on input "Specify number of packages and servings" at bounding box center [121, 254] width 6 height 6
radio input "true"
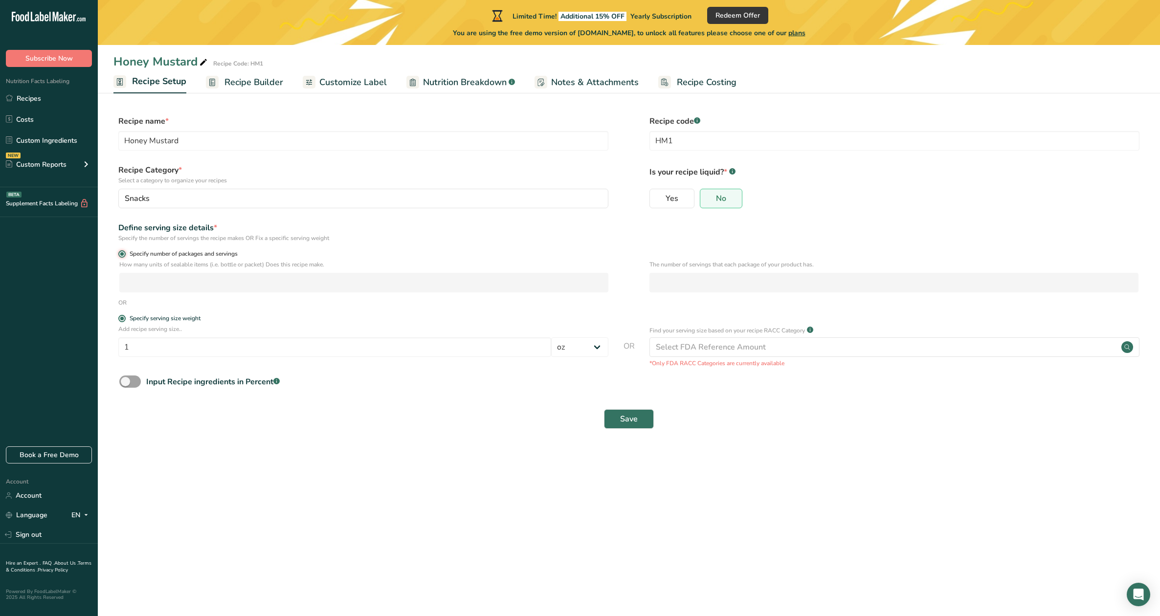
radio input "false"
select select "0"
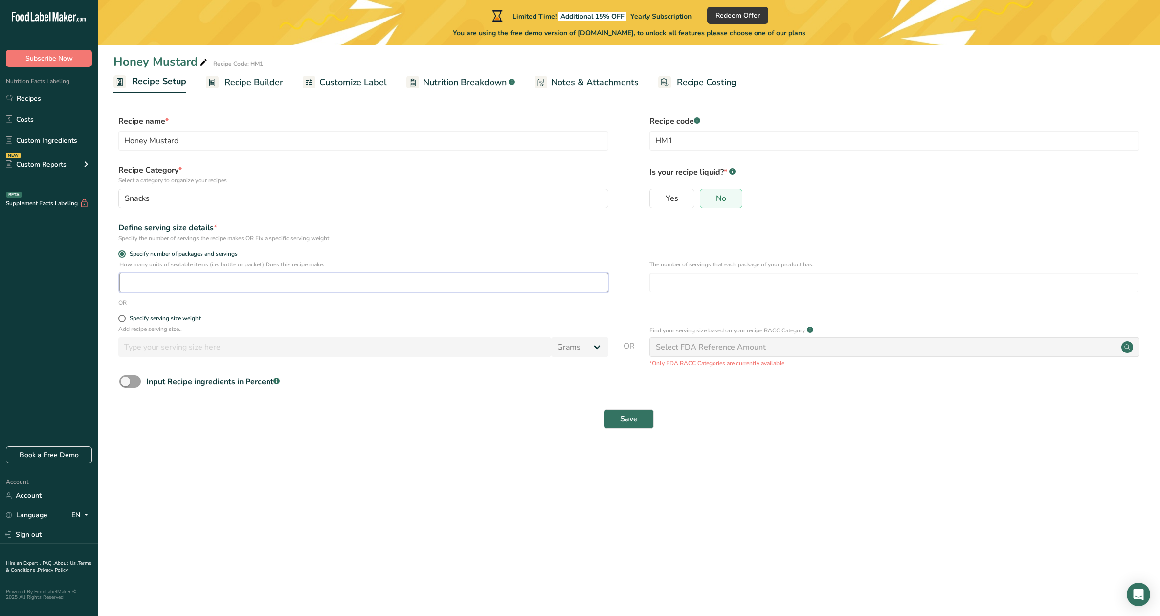
click at [141, 281] on input "number" at bounding box center [363, 283] width 489 height 20
click at [621, 419] on span "Save" at bounding box center [629, 419] width 18 height 12
click at [623, 426] on span "Save" at bounding box center [629, 424] width 18 height 12
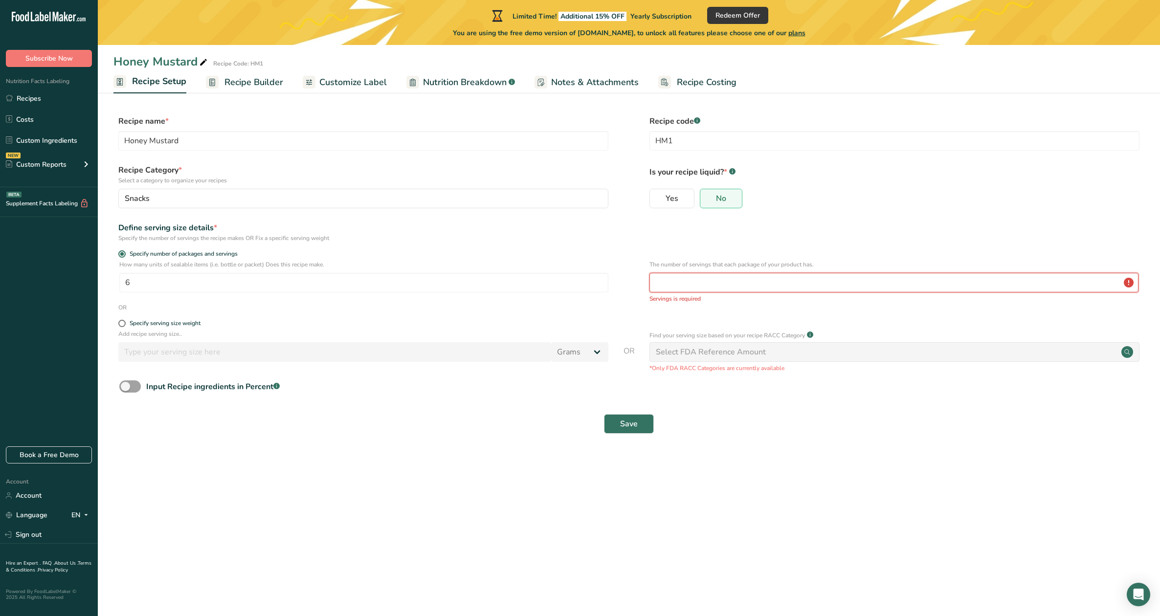
click at [725, 279] on input "number" at bounding box center [893, 283] width 489 height 20
click at [135, 289] on input "6" at bounding box center [363, 283] width 489 height 20
type input "1"
click at [664, 279] on input "number" at bounding box center [893, 283] width 489 height 20
type input "6"
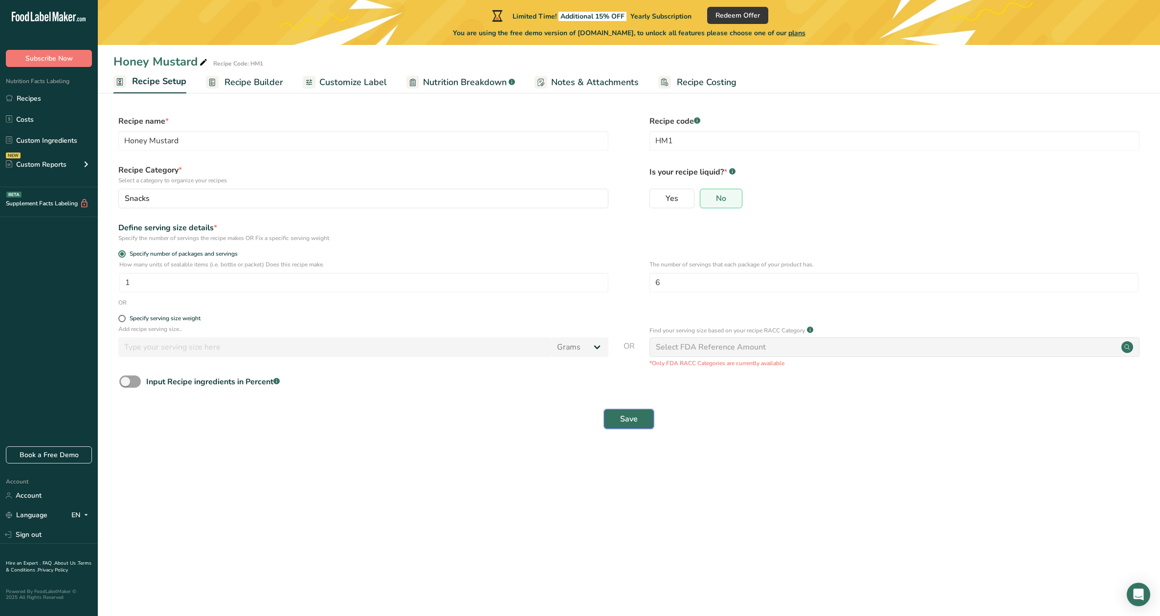
click at [630, 422] on span "Save" at bounding box center [629, 419] width 18 height 12
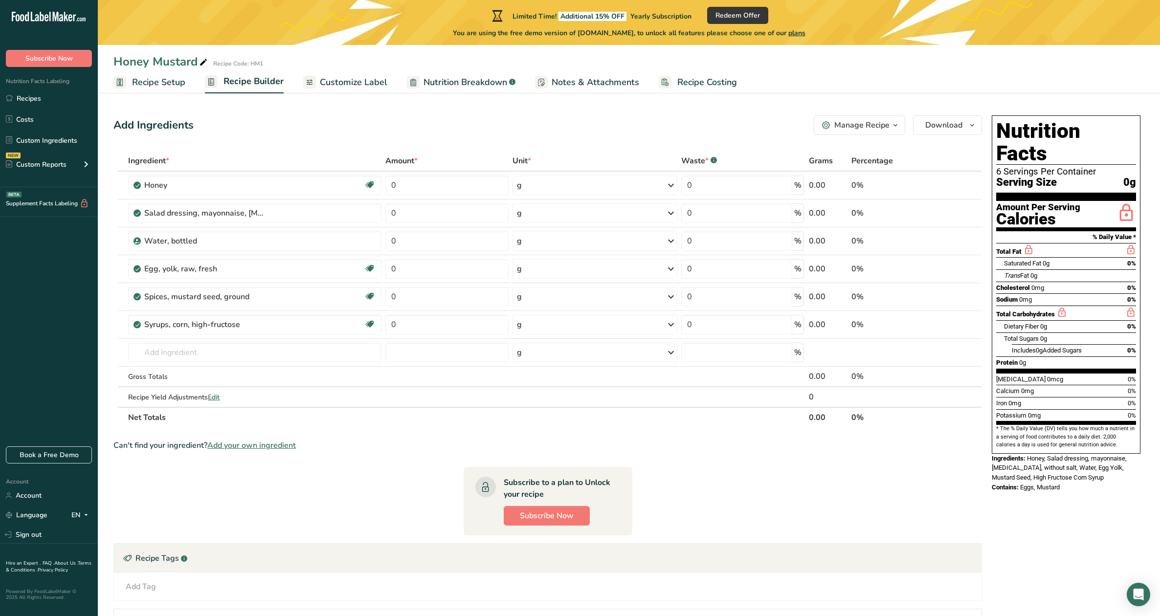
click at [437, 86] on span "Nutrition Breakdown" at bounding box center [465, 82] width 84 height 13
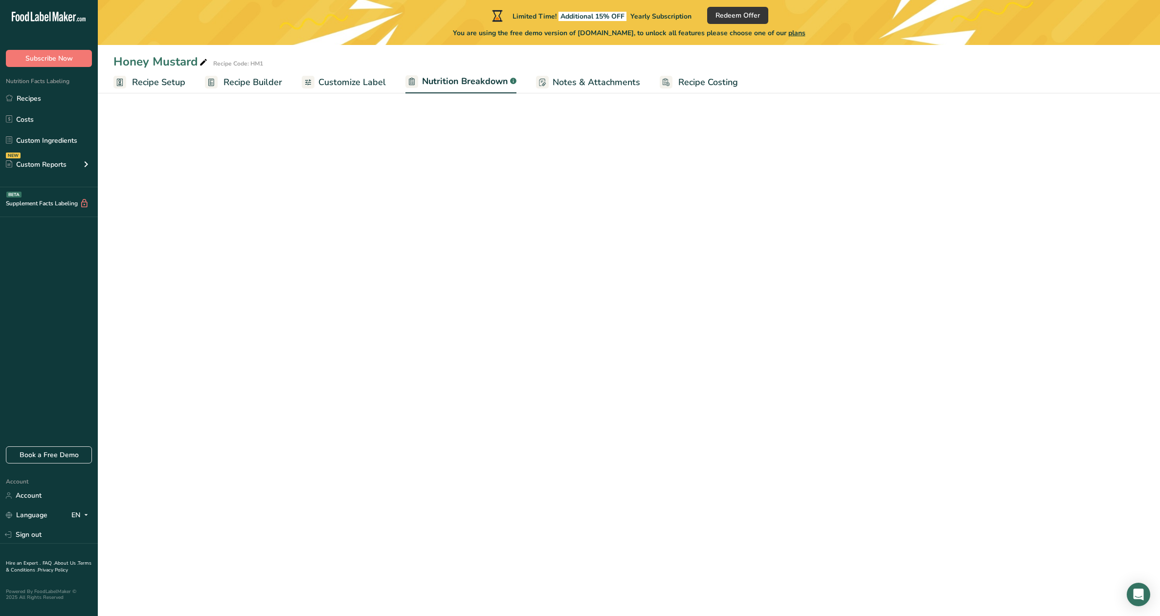
select select "Calories"
